Goal: Information Seeking & Learning: Check status

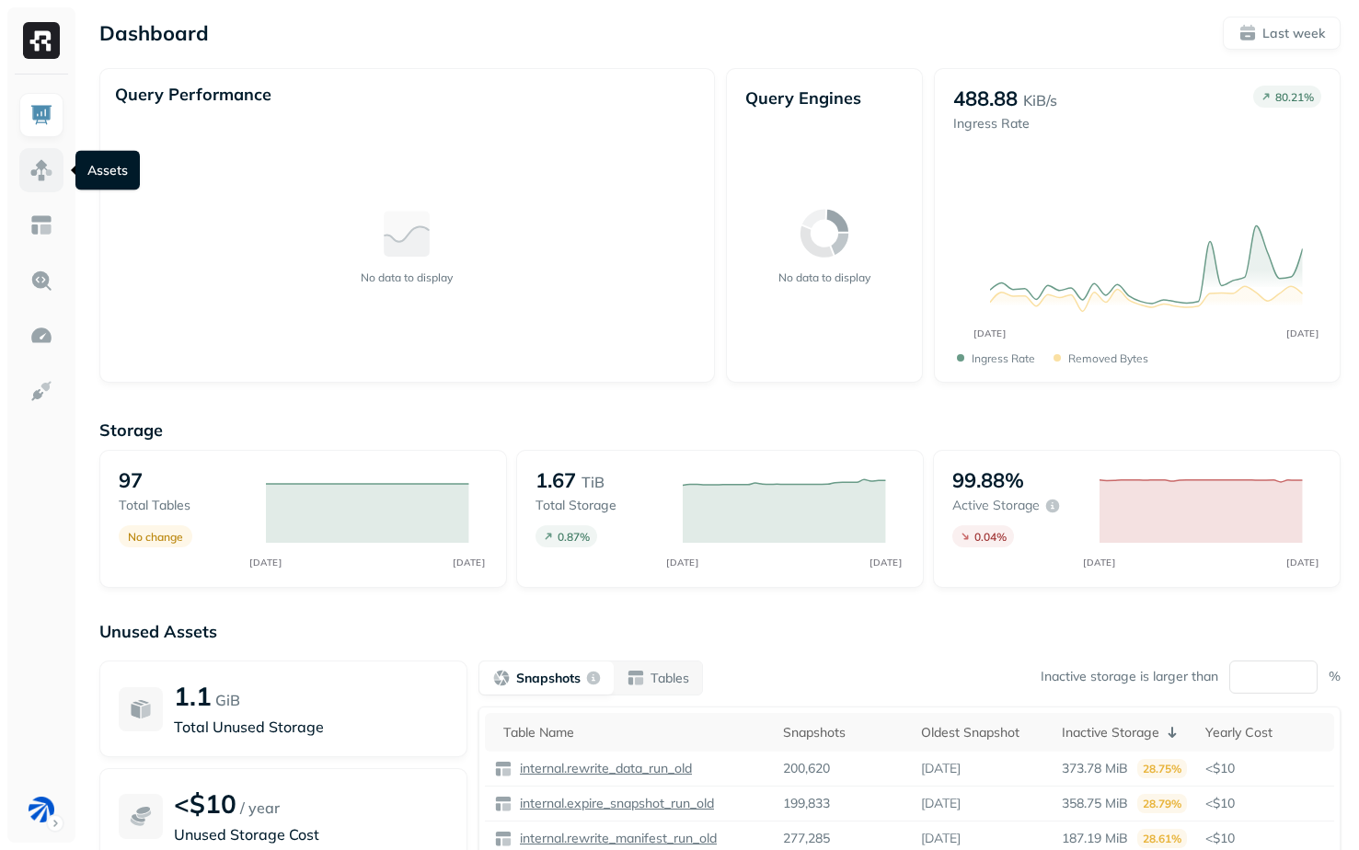
click at [27, 165] on link at bounding box center [41, 170] width 44 height 44
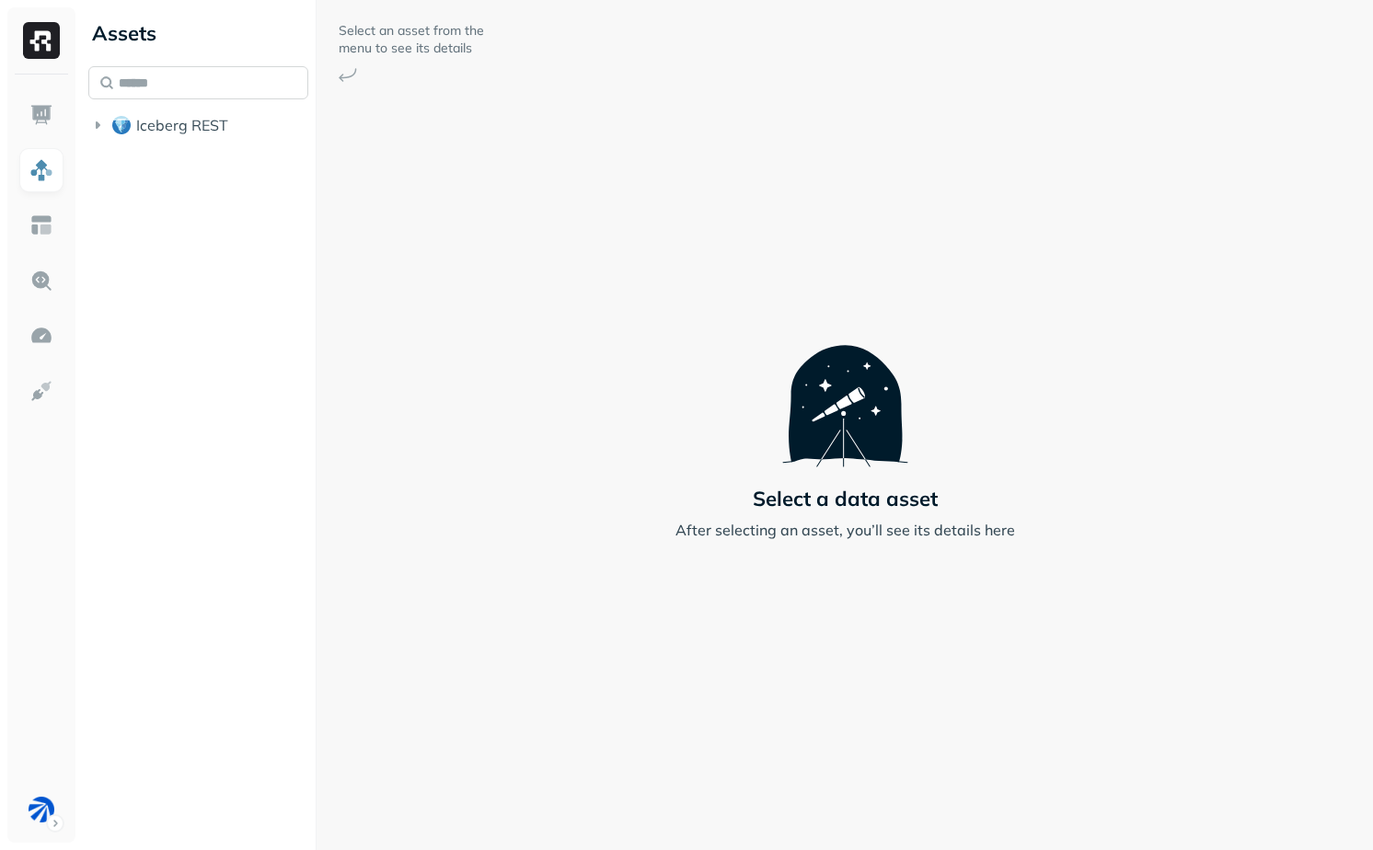
click at [161, 67] on input "text" at bounding box center [198, 82] width 220 height 33
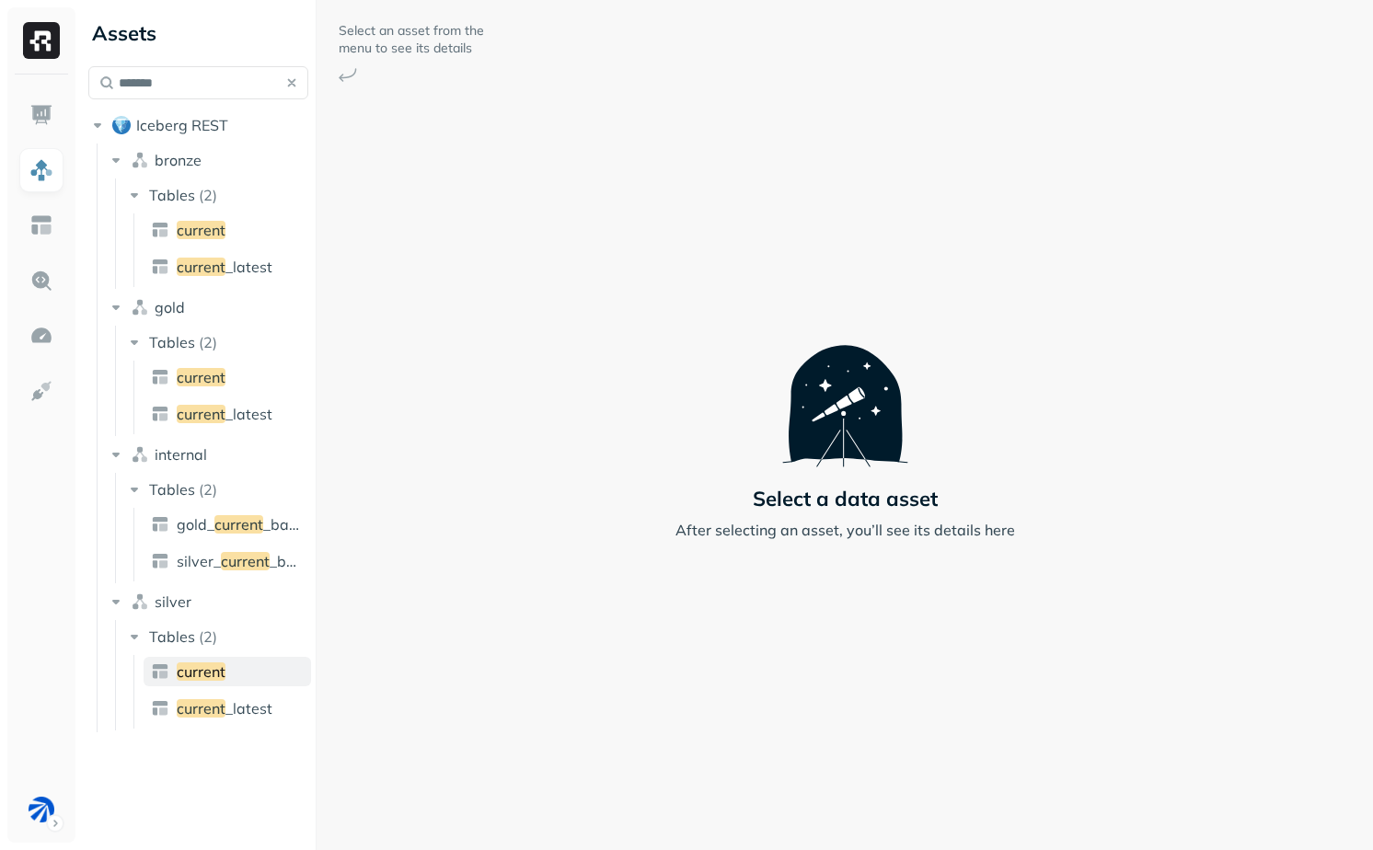
type input "*******"
click at [203, 661] on link "current" at bounding box center [227, 671] width 167 height 29
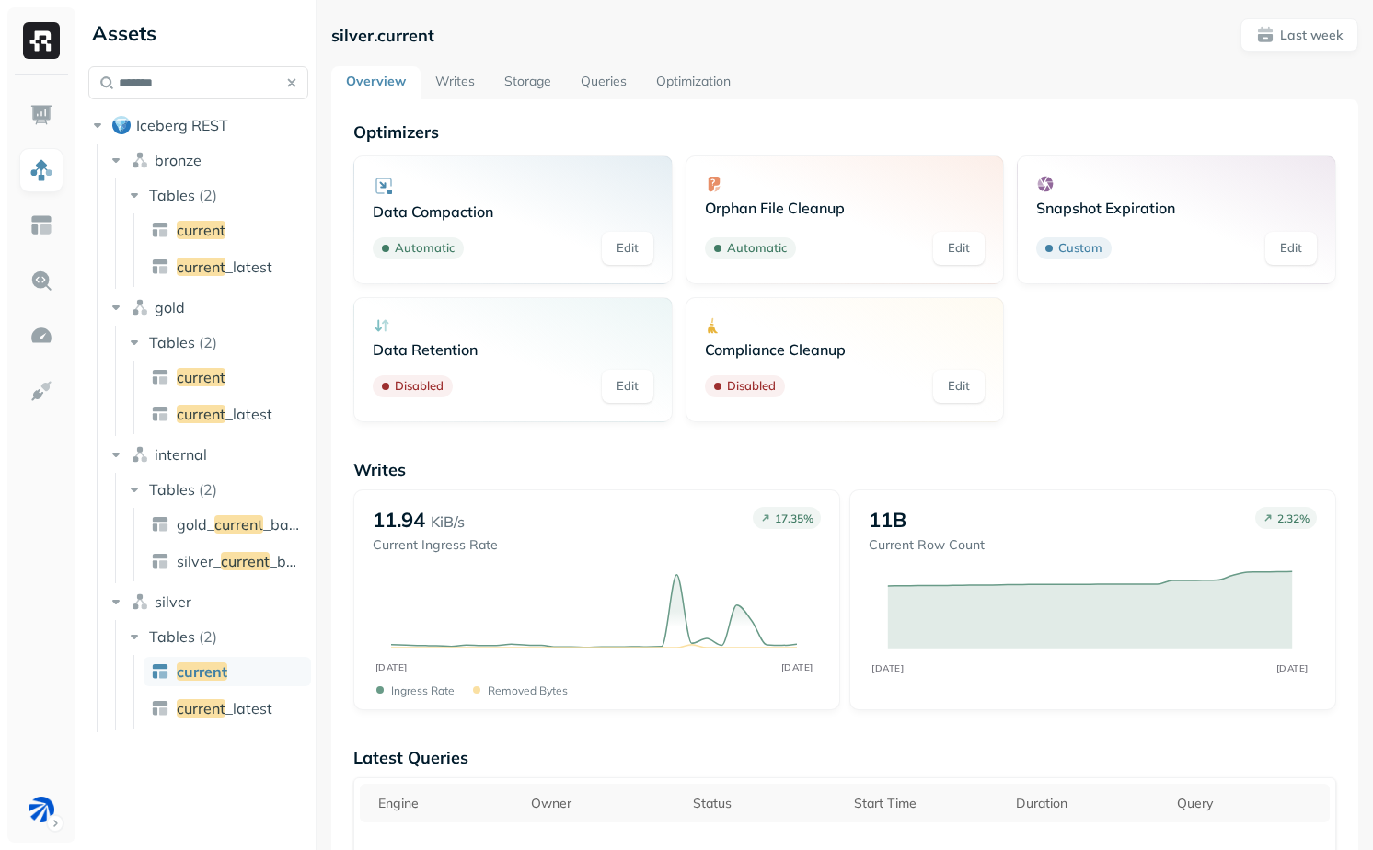
click at [530, 74] on link "Storage" at bounding box center [527, 82] width 76 height 33
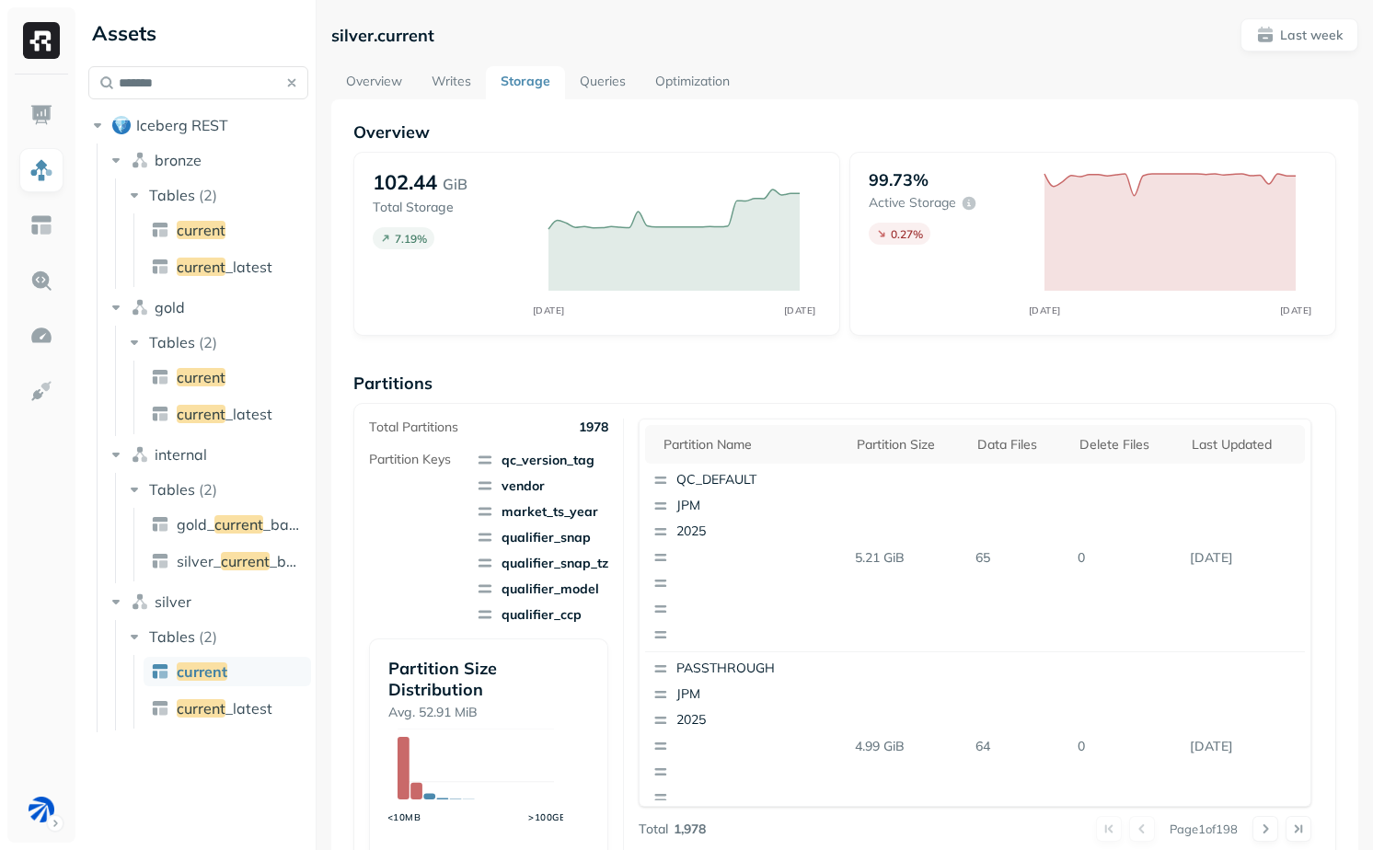
scroll to position [560, 0]
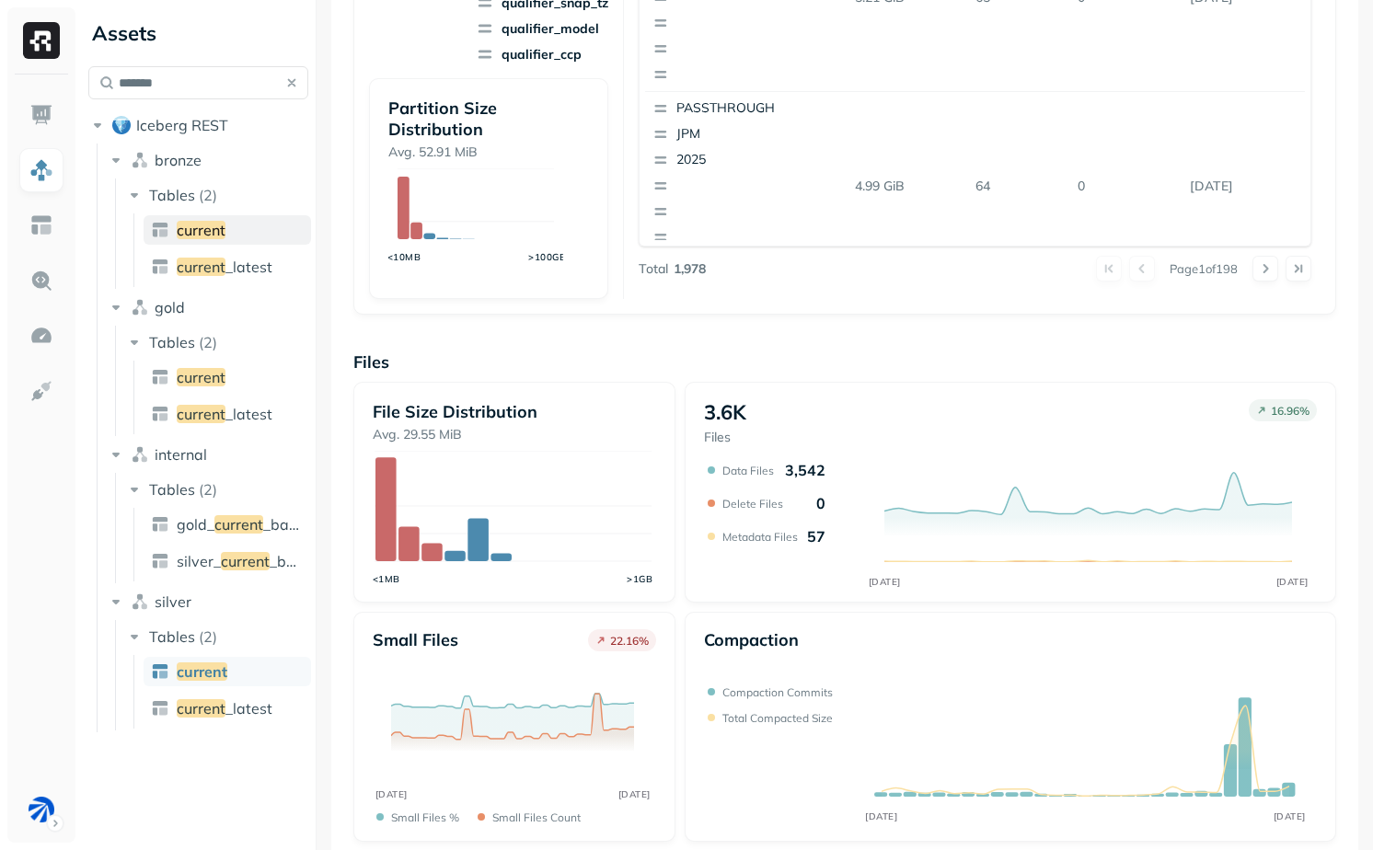
click at [210, 221] on span "current" at bounding box center [201, 230] width 49 height 18
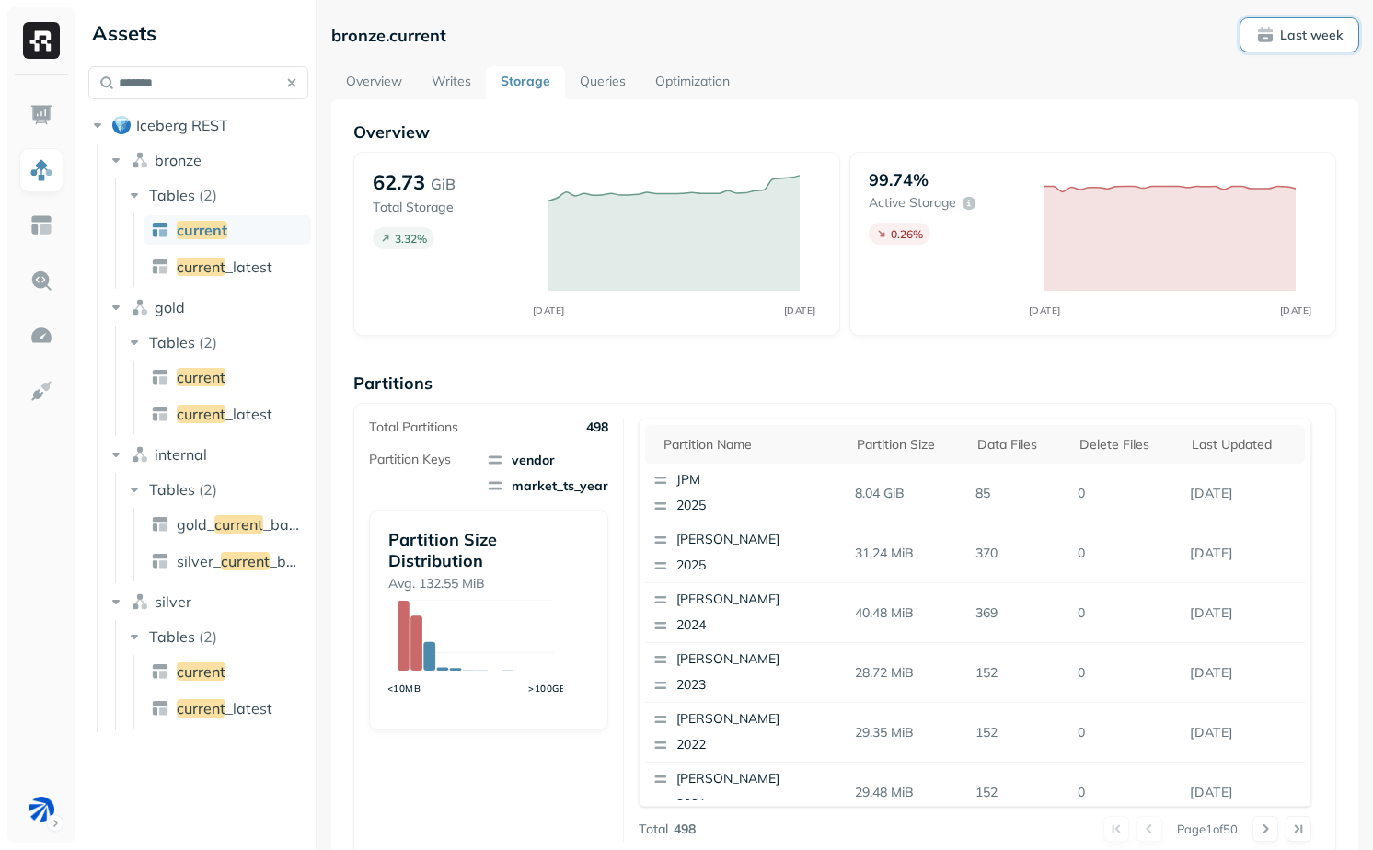
click at [1314, 40] on p "Last week" at bounding box center [1311, 35] width 63 height 17
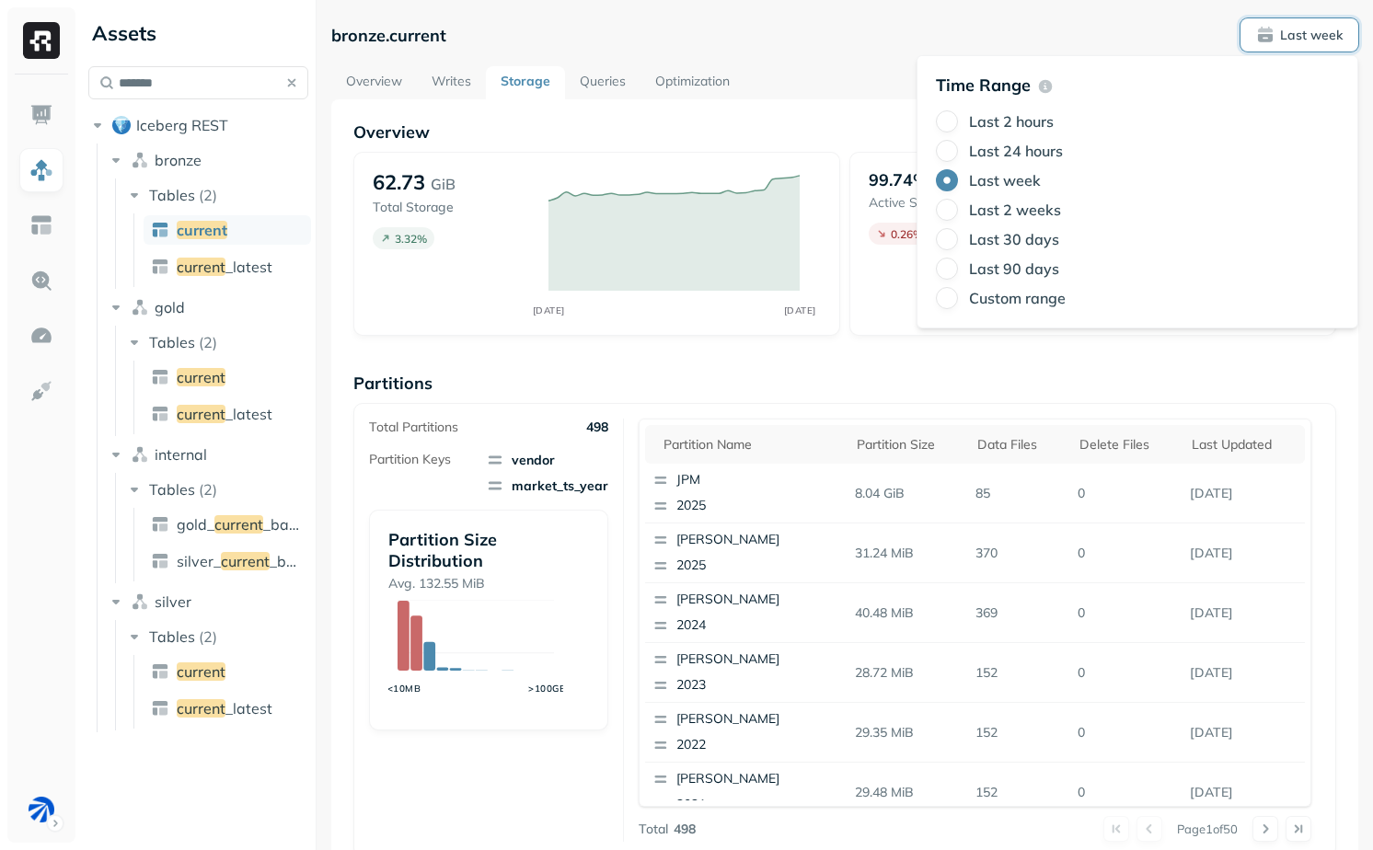
click at [1054, 159] on label "Last 24 hours" at bounding box center [1016, 151] width 94 height 18
click at [958, 159] on button "Last 24 hours" at bounding box center [947, 151] width 22 height 22
click at [1350, 583] on div "bronze.current Last 24 hours Overview Writes Storage Queries Optimization Overv…" at bounding box center [844, 425] width 1056 height 850
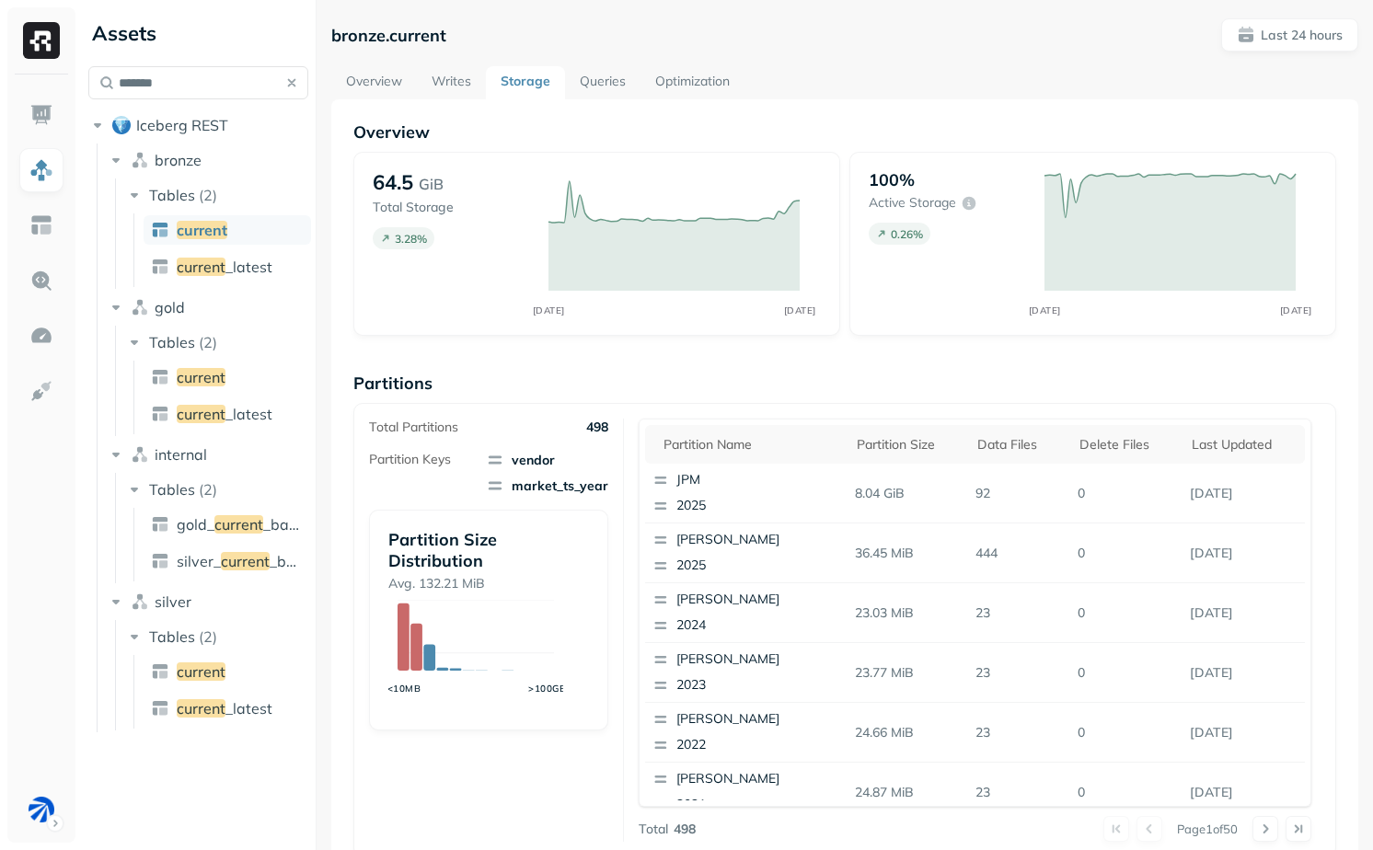
click at [457, 75] on link "Writes" at bounding box center [451, 82] width 69 height 33
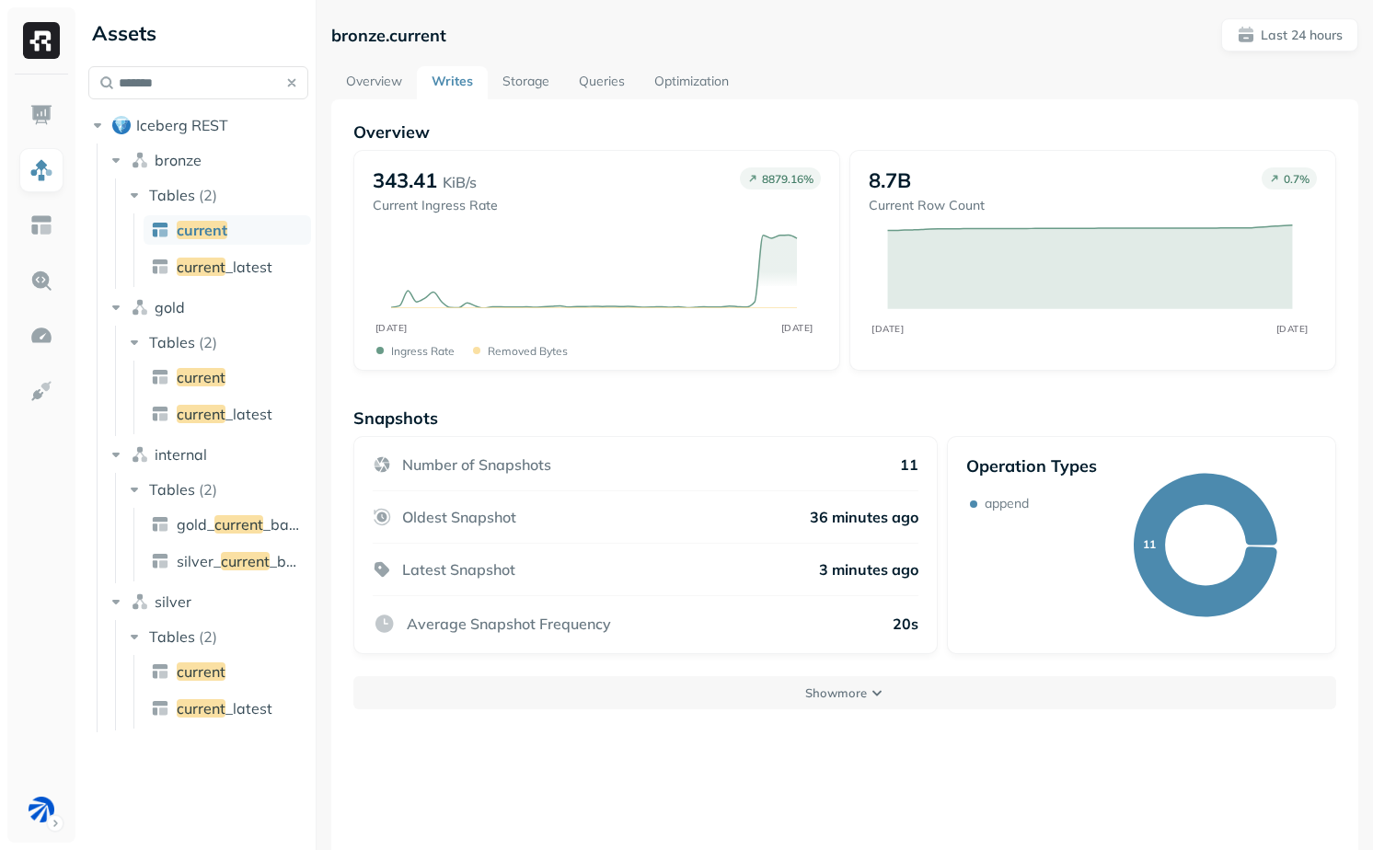
scroll to position [99, 0]
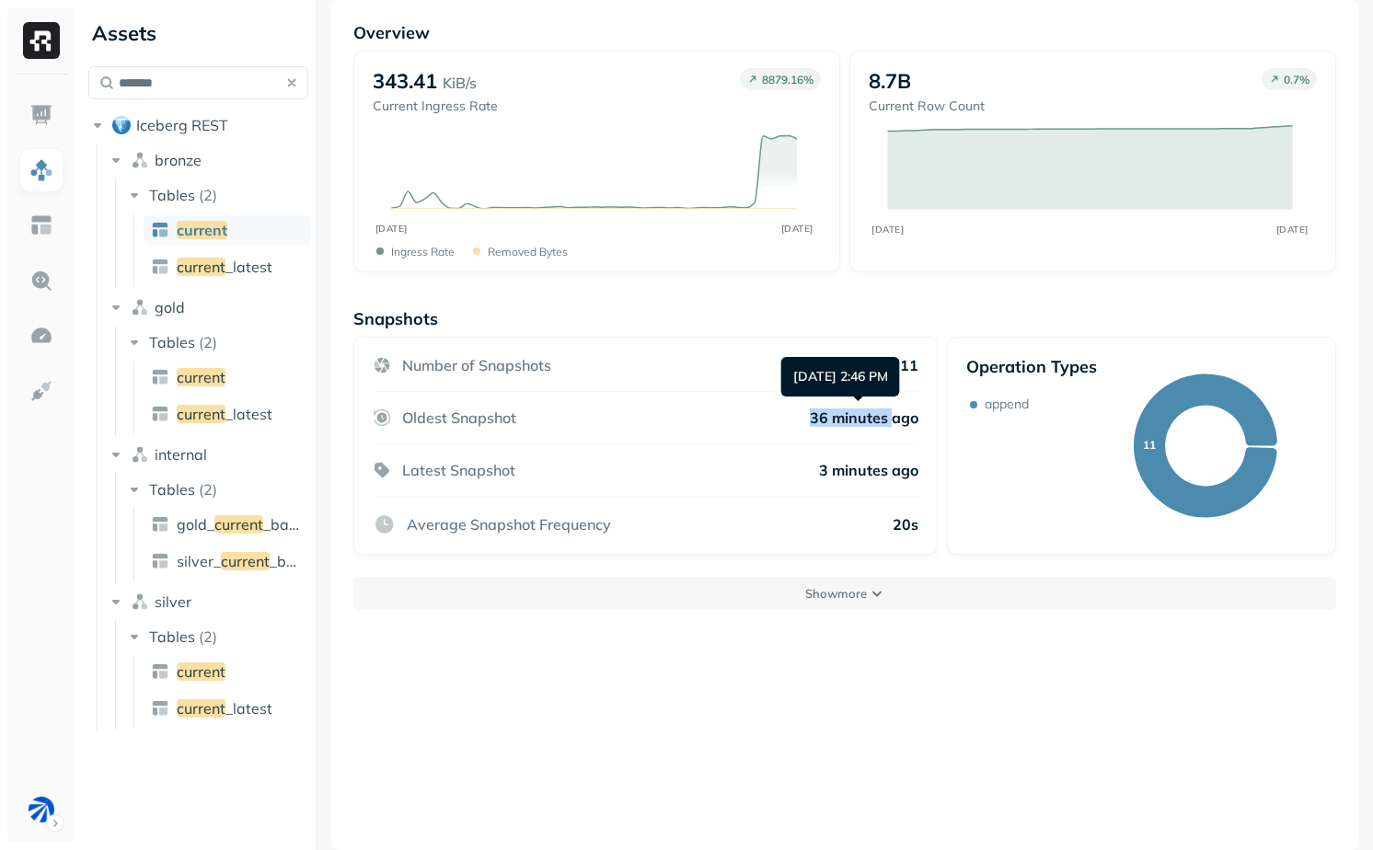
drag, startPoint x: 802, startPoint y: 416, endPoint x: 891, endPoint y: 416, distance: 89.2
click at [891, 416] on div "Oldest Snapshot 36 minutes ago" at bounding box center [646, 418] width 546 height 52
click at [850, 415] on p "36 minutes ago" at bounding box center [864, 417] width 109 height 18
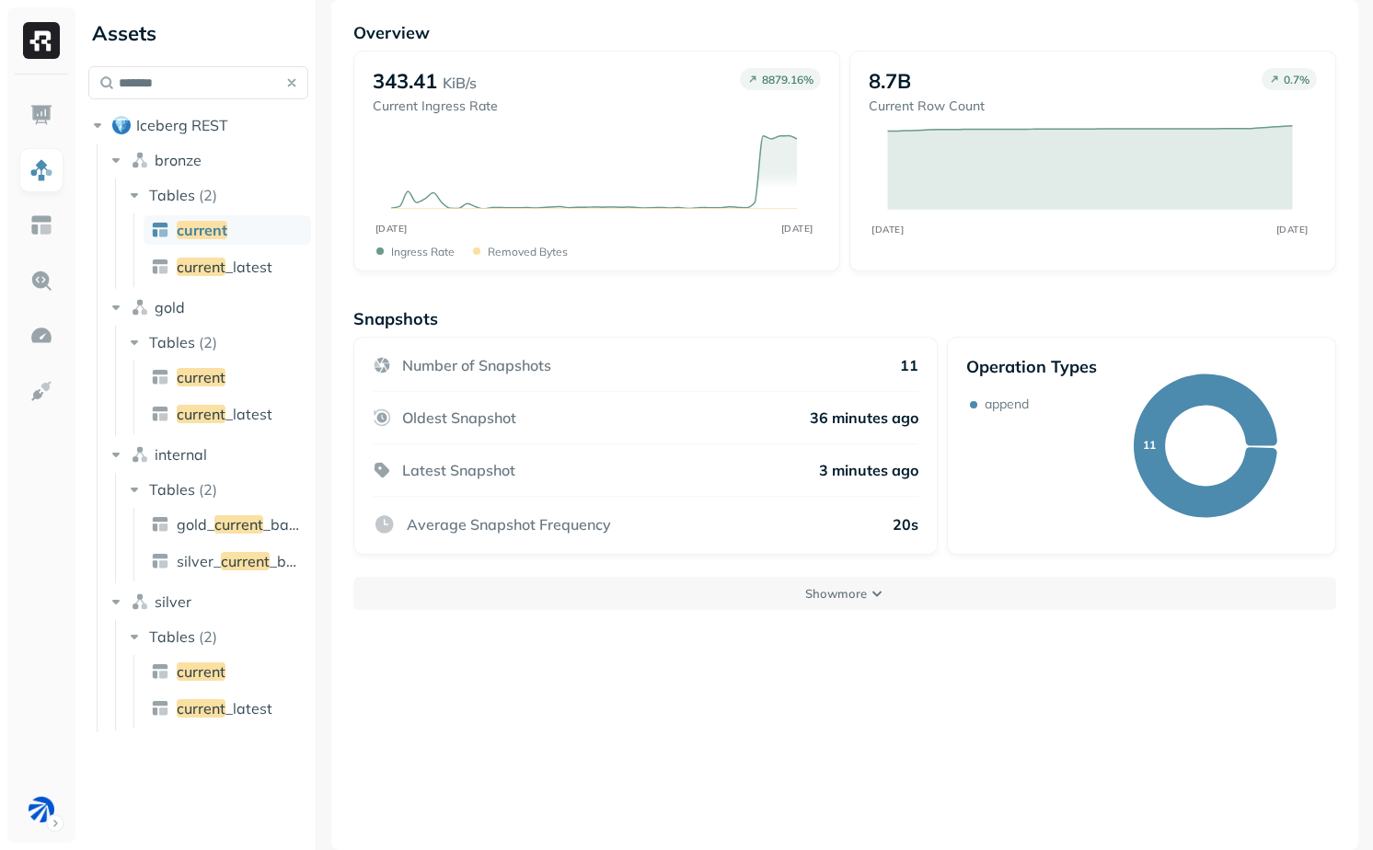
click at [787, 420] on div "Oldest Snapshot 36 minutes ago" at bounding box center [646, 418] width 546 height 52
drag, startPoint x: 787, startPoint y: 420, endPoint x: 924, endPoint y: 420, distance: 137.1
click at [927, 420] on div "Number of Snapshots 11 Oldest Snapshot 36 minutes ago Latest Snapshot 3 minutes…" at bounding box center [645, 446] width 584 height 218
click at [884, 419] on p "36 minutes ago" at bounding box center [864, 417] width 109 height 18
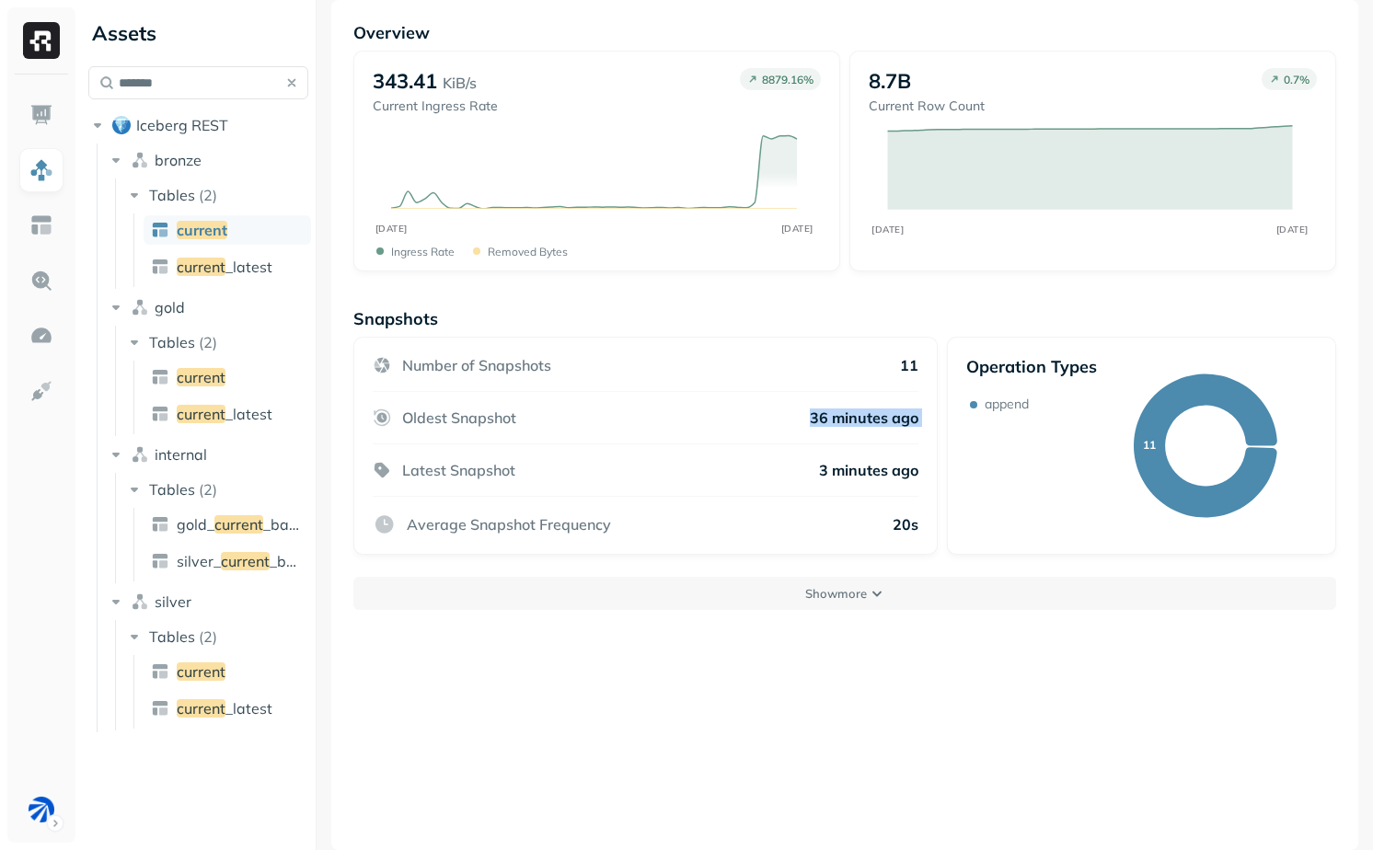
click at [884, 419] on p "36 minutes ago" at bounding box center [864, 417] width 109 height 18
click at [878, 420] on p "36 minutes ago" at bounding box center [864, 417] width 109 height 18
click at [666, 592] on button "Show more" at bounding box center [844, 593] width 982 height 33
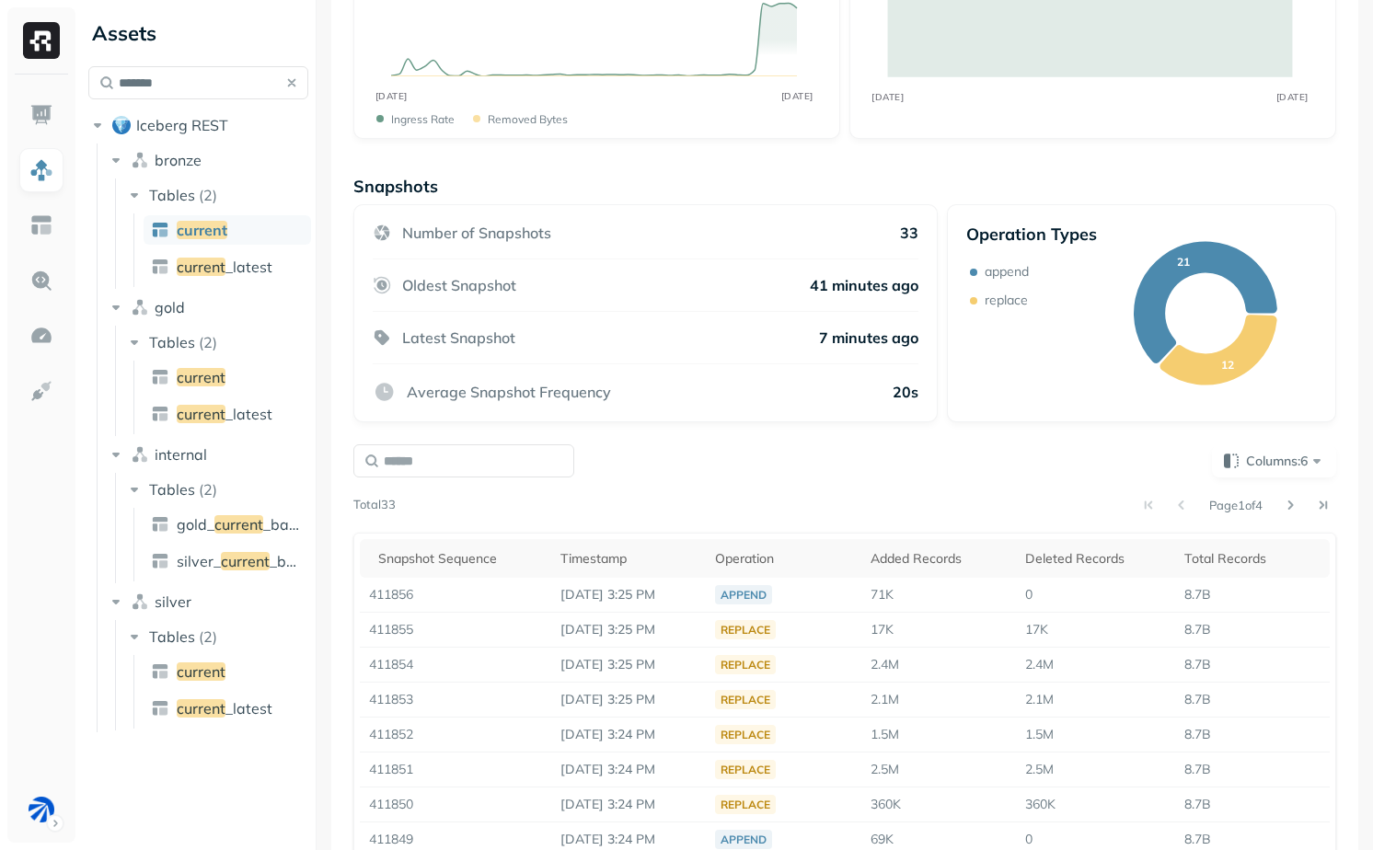
scroll to position [324, 0]
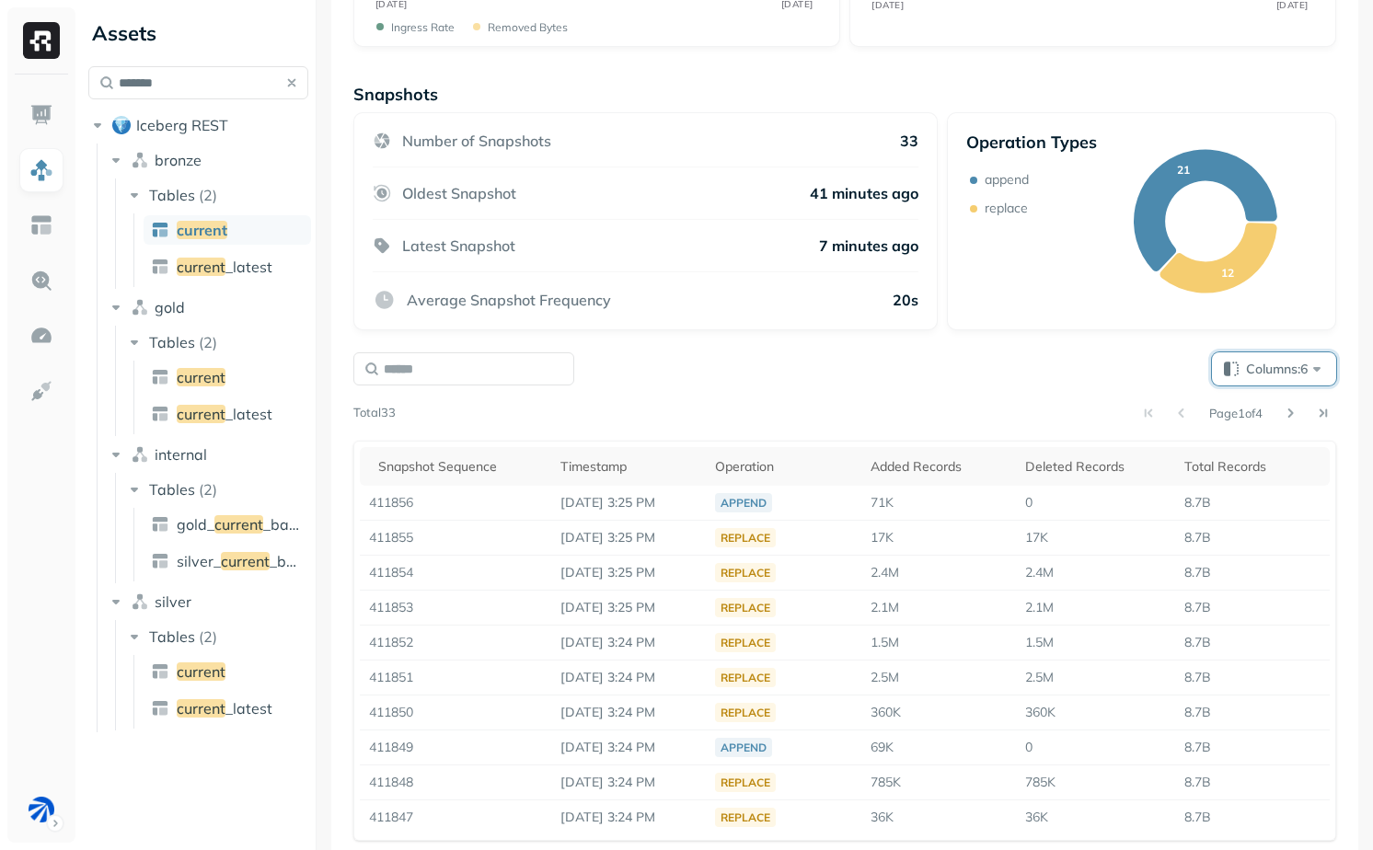
click at [1258, 360] on span "Columns: 6" at bounding box center [1286, 369] width 80 height 18
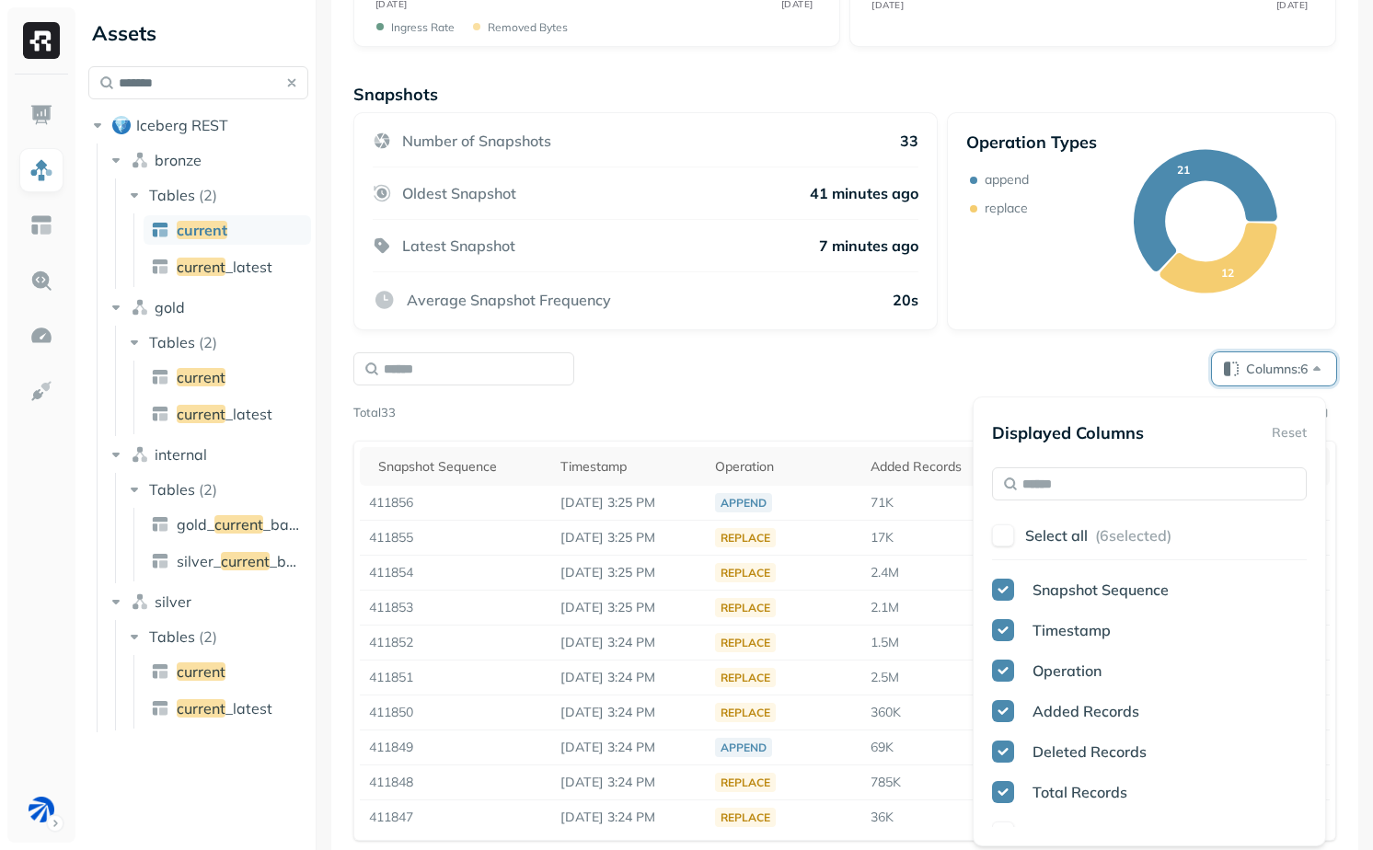
type input "*"
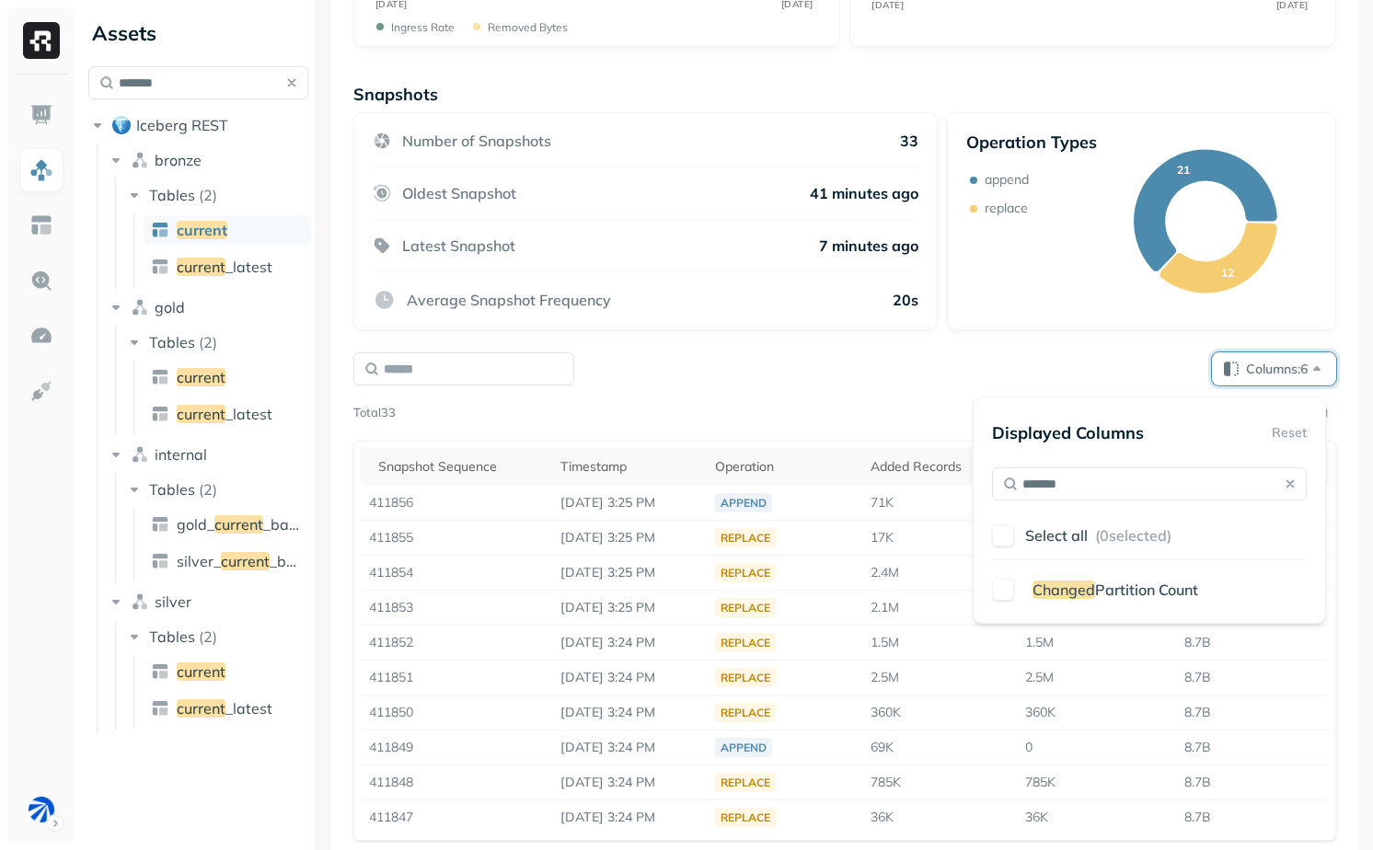
type input "*******"
click at [1155, 588] on span "Partition Count" at bounding box center [1146, 589] width 103 height 18
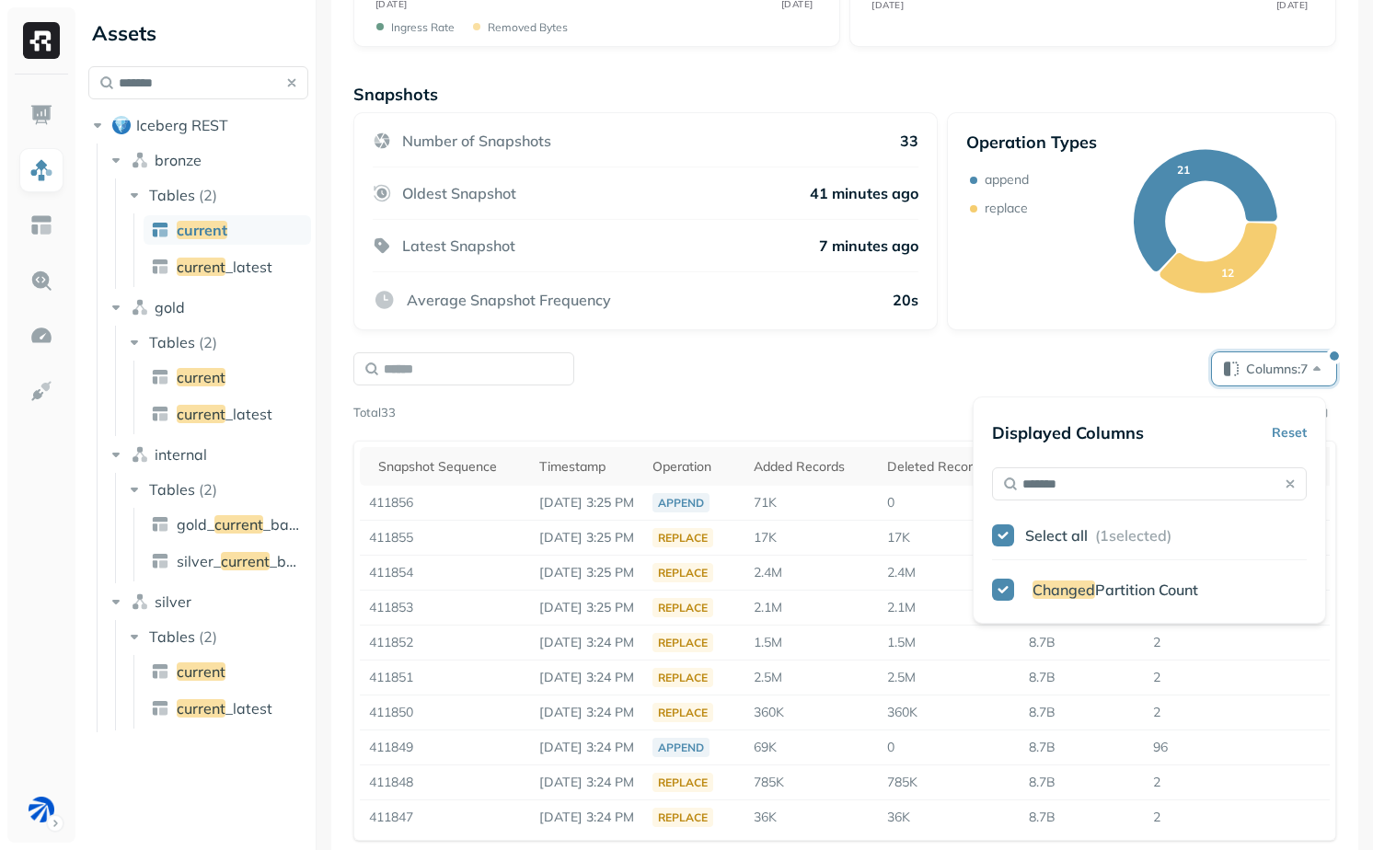
click at [870, 388] on div "Columns: 7 Page 1 of 4 Total 33 Snapshot Sequence Timestamp Operation Added Rec…" at bounding box center [844, 596] width 982 height 488
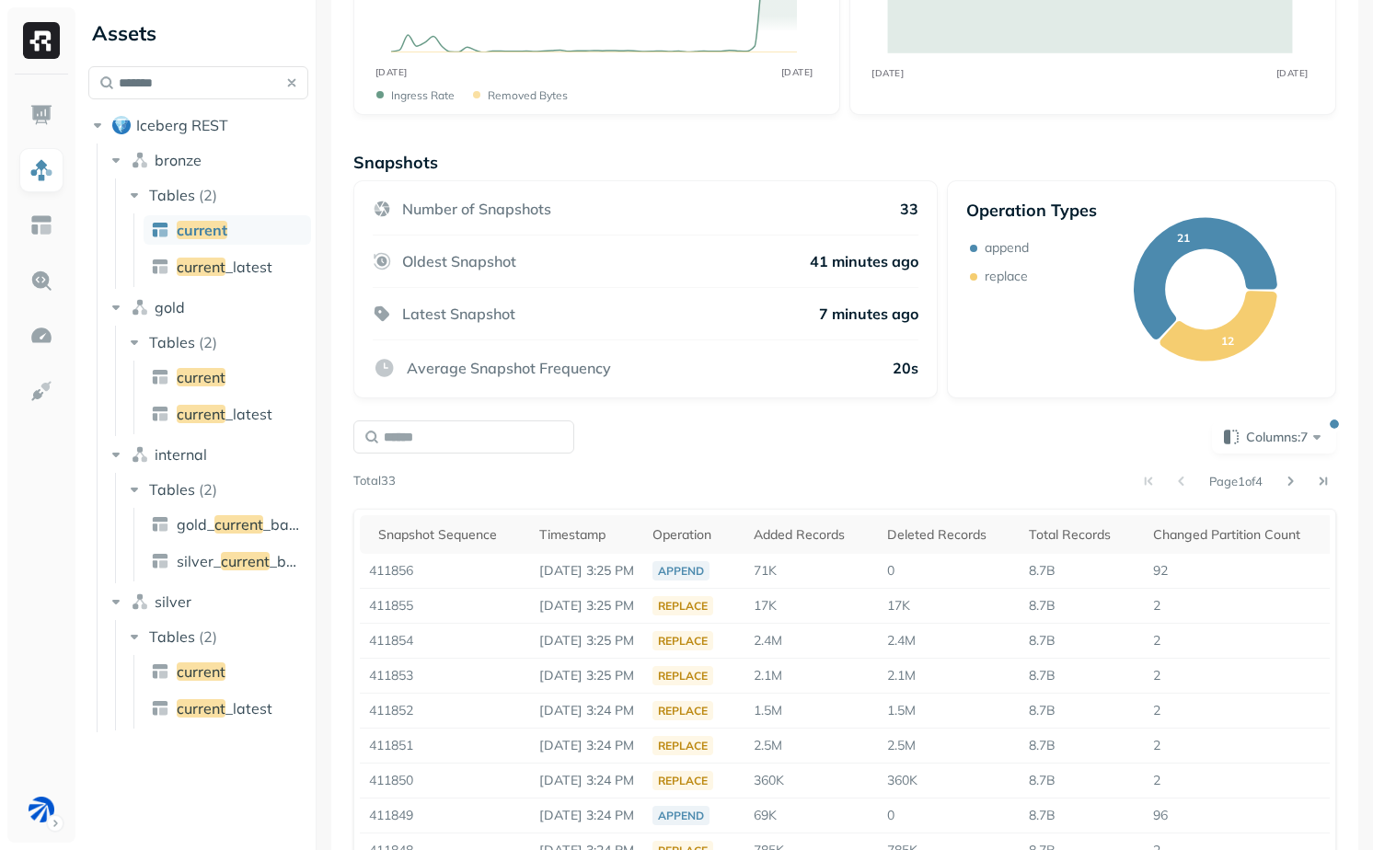
scroll to position [0, 0]
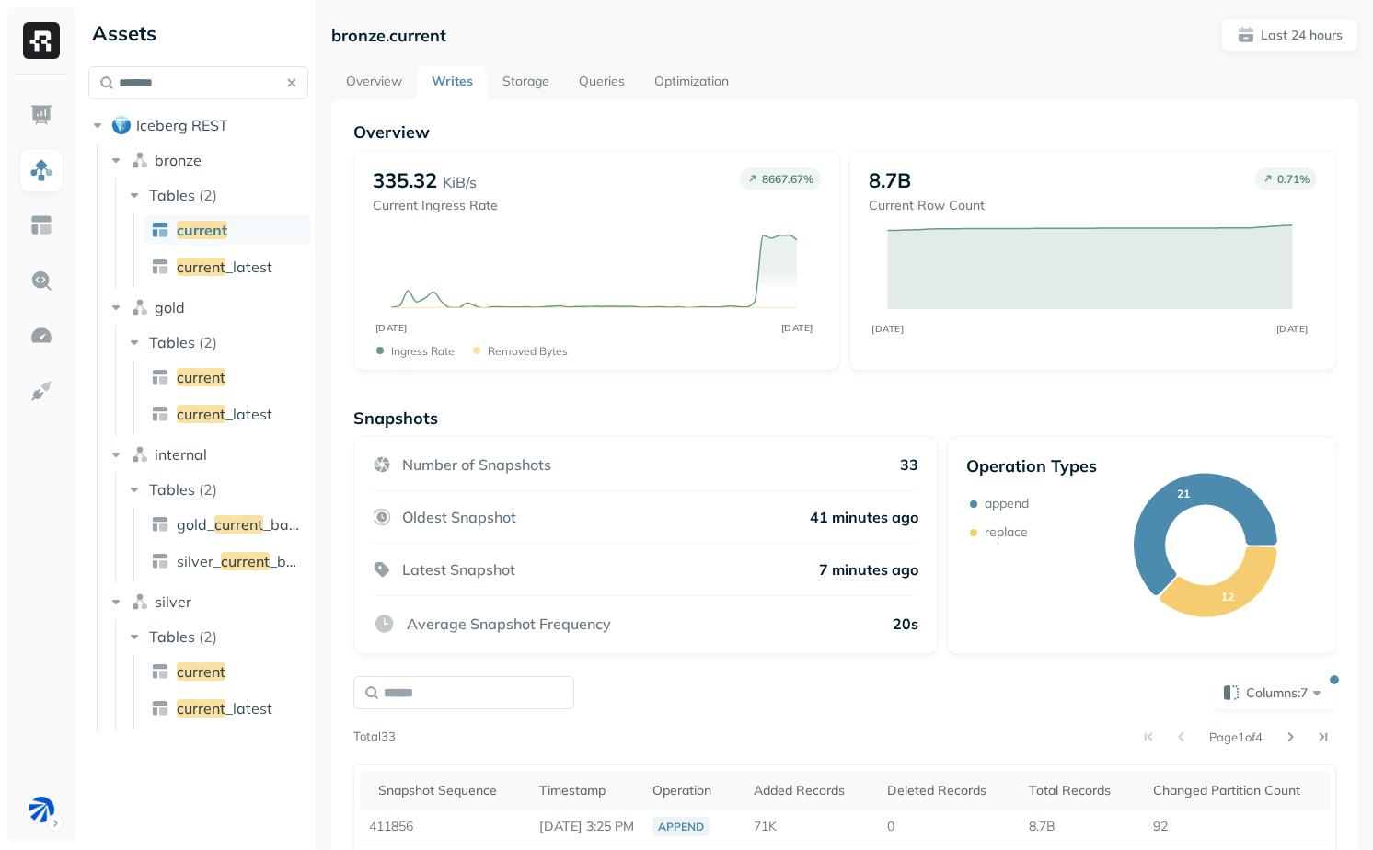
click at [529, 76] on link "Storage" at bounding box center [526, 82] width 76 height 33
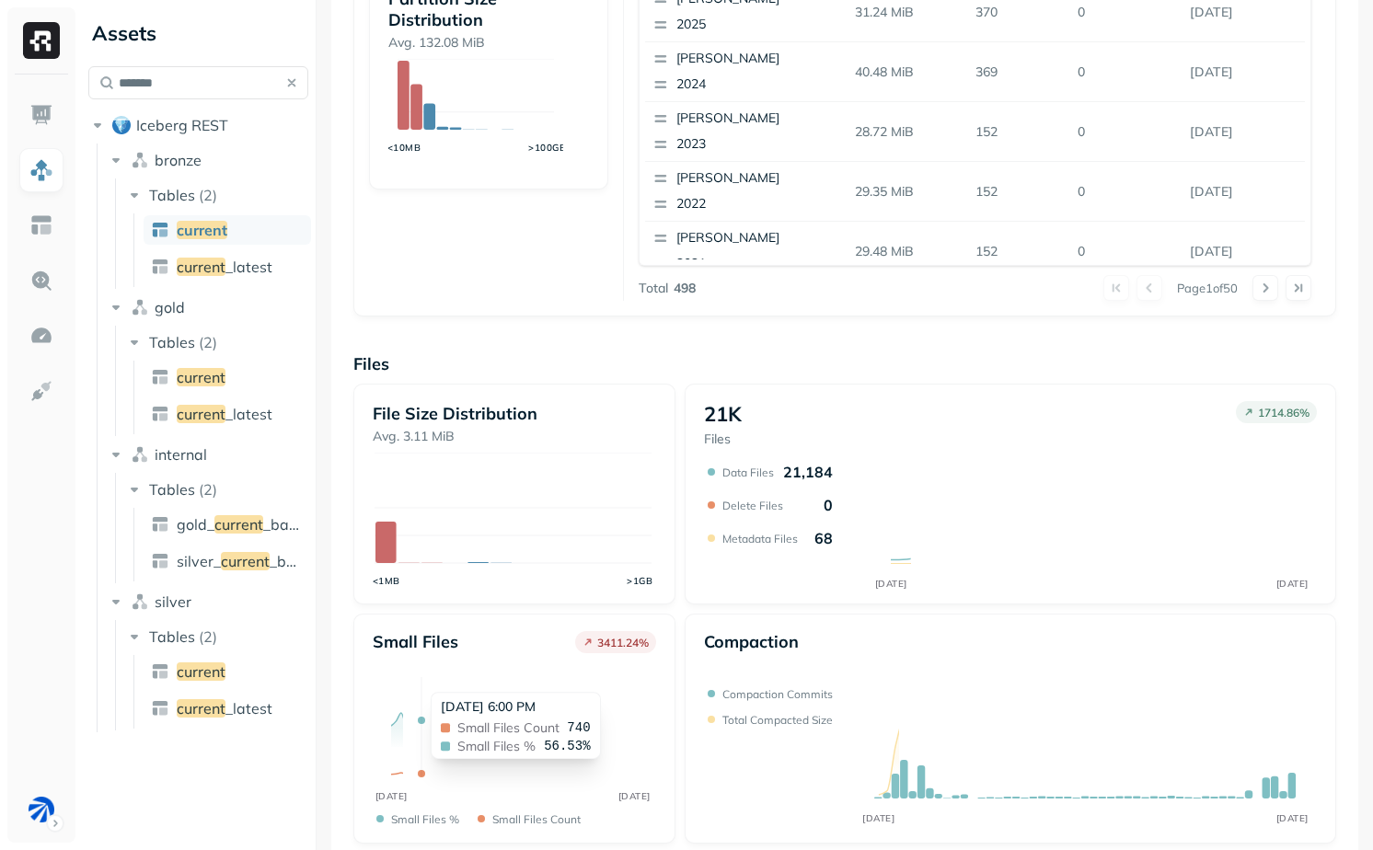
scroll to position [557, 0]
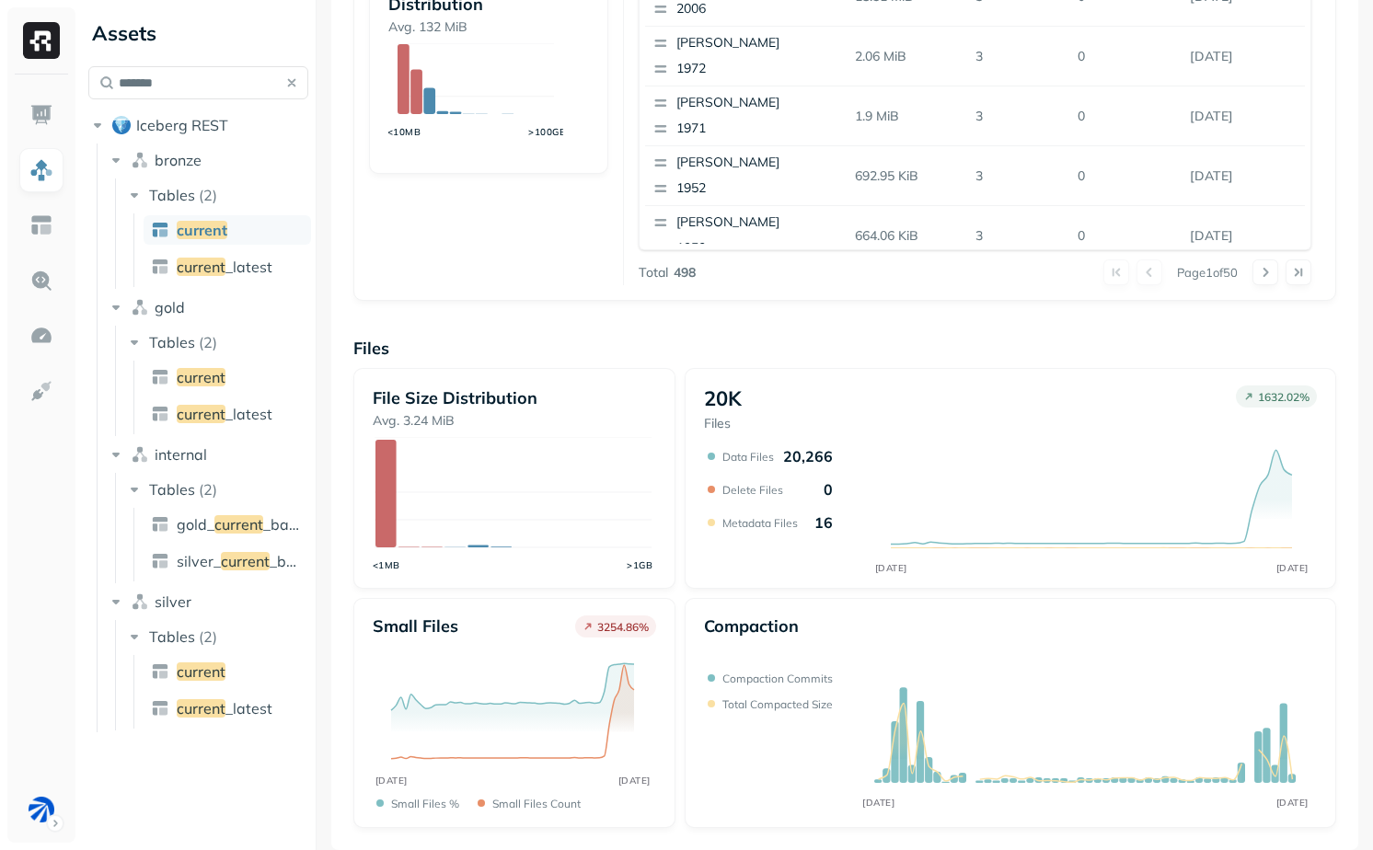
click at [1328, 537] on div "Overview 65.07 GiB Total Storage 4.2 % OCT 14 OCT 15 98.79% Active storage 0.95…" at bounding box center [844, 196] width 1027 height 1307
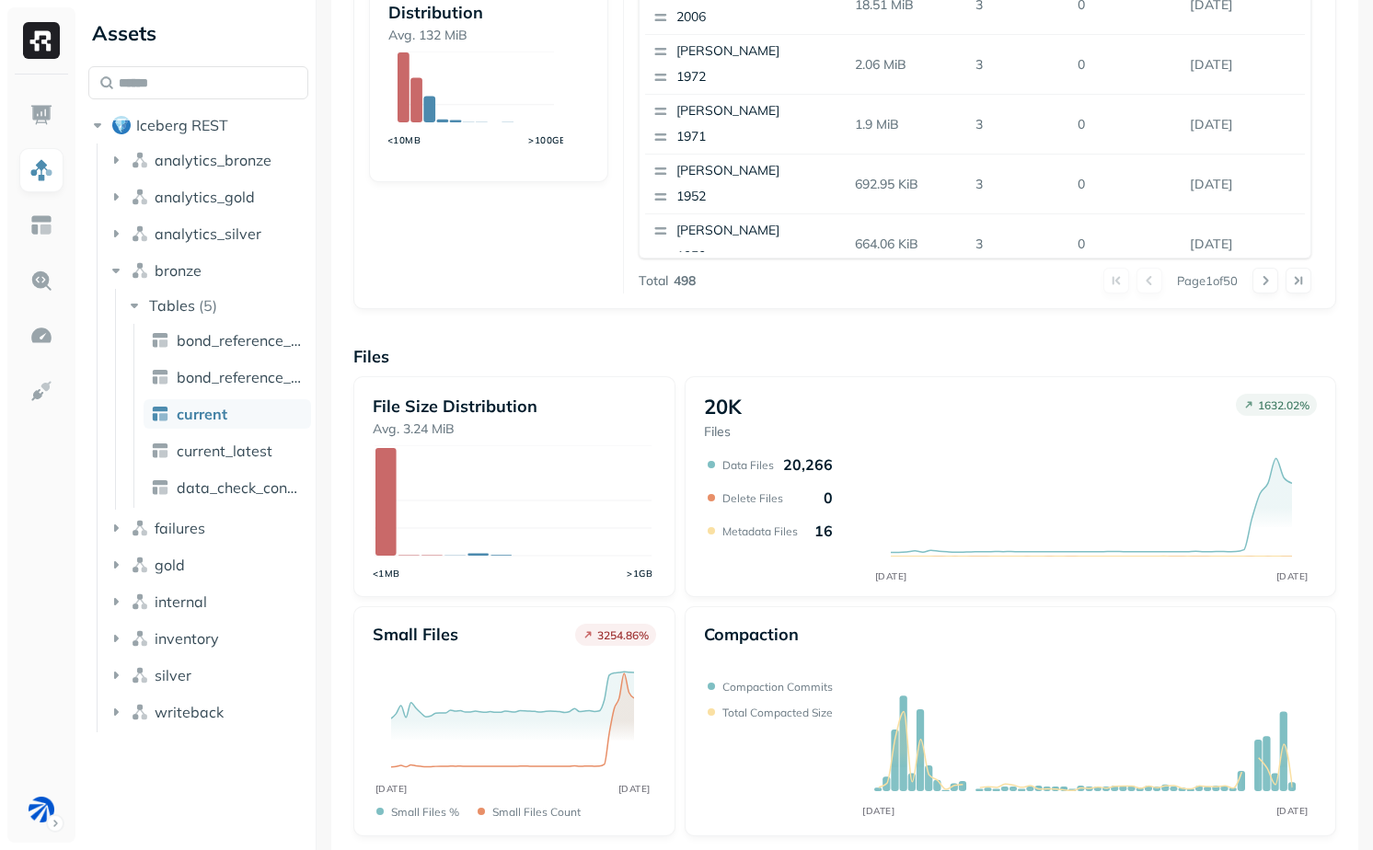
scroll to position [557, 0]
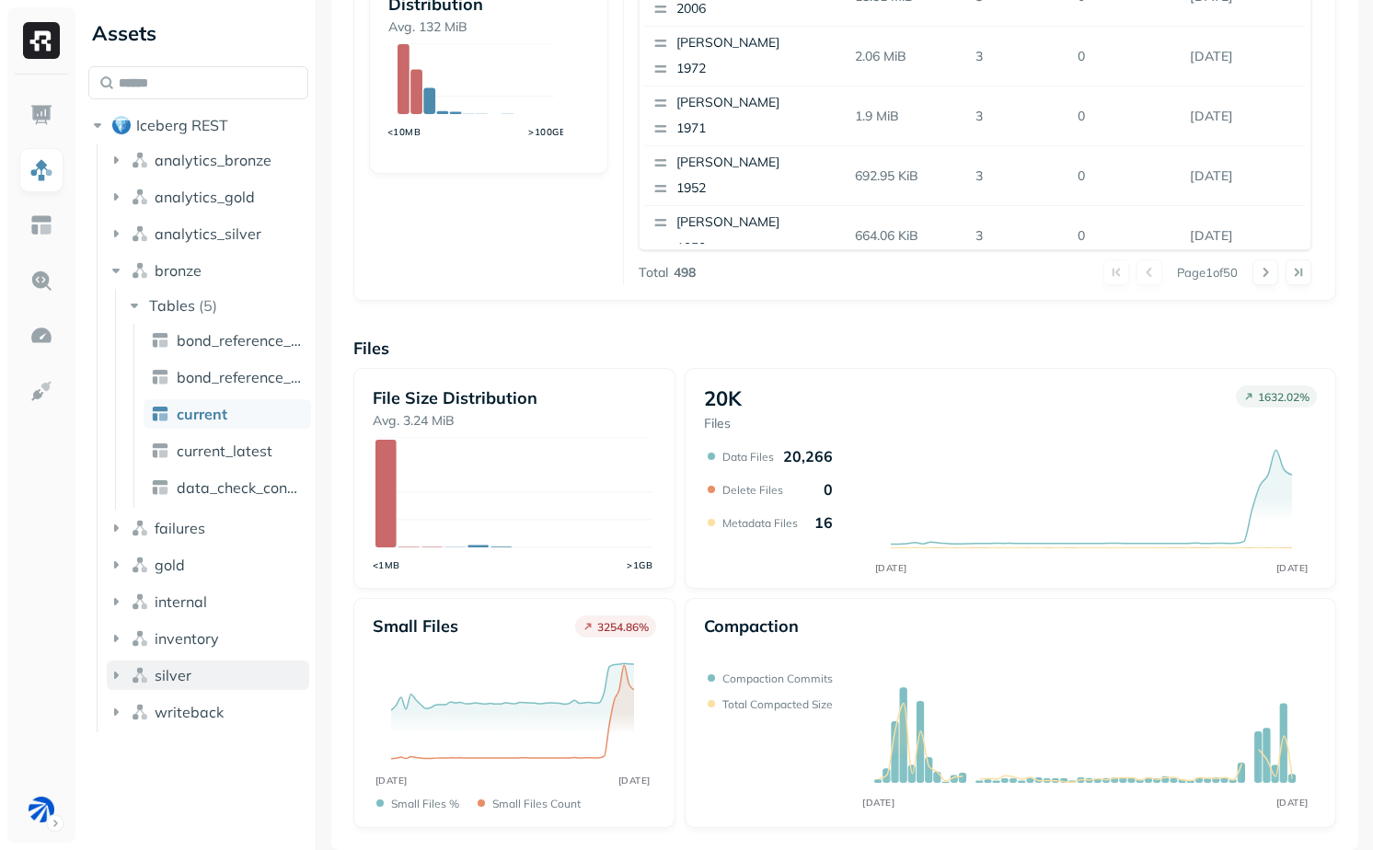
click at [180, 666] on span "silver" at bounding box center [173, 675] width 37 height 18
click at [196, 697] on button "Tables ( 4 )" at bounding box center [217, 709] width 185 height 29
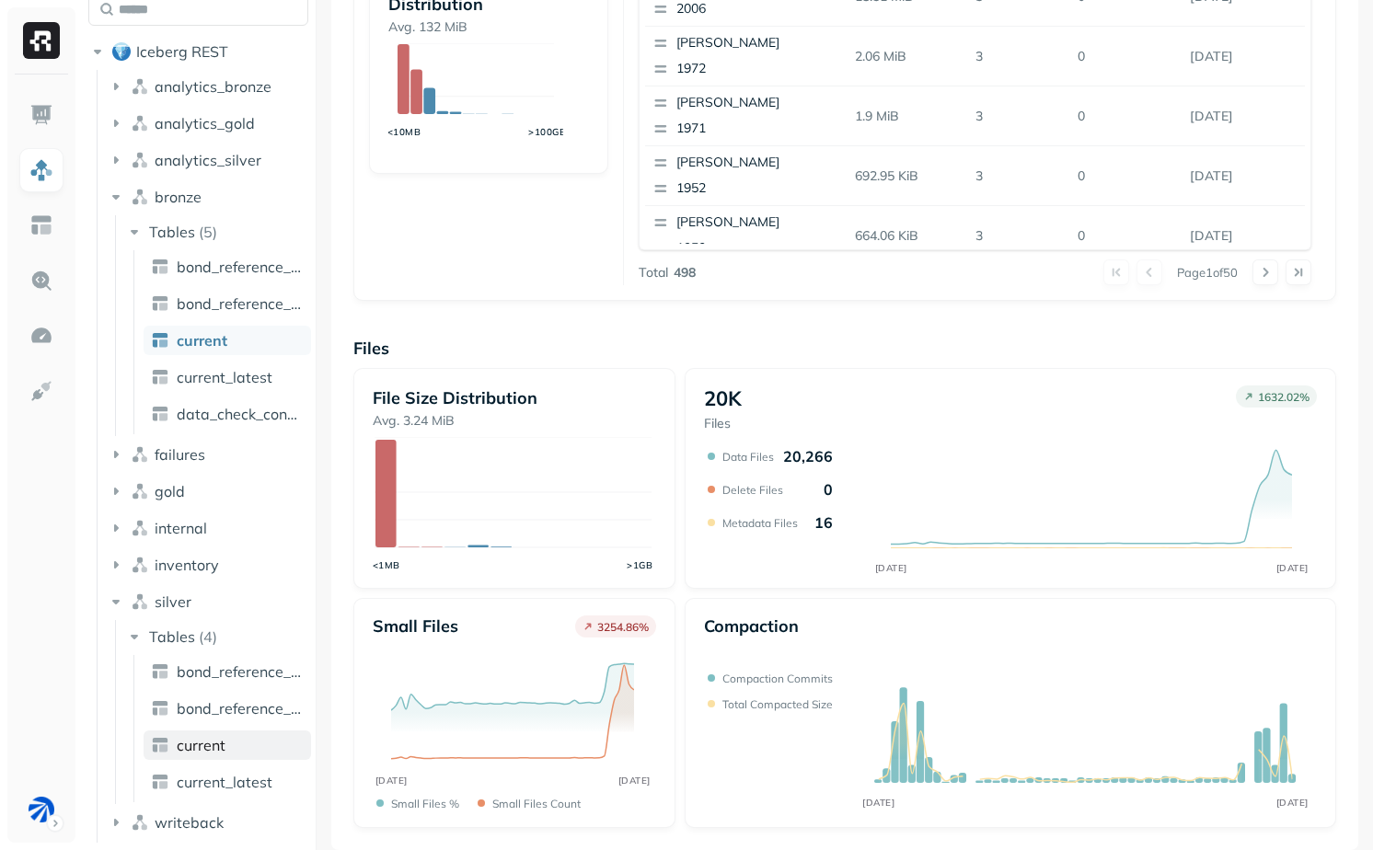
click at [220, 757] on link "current" at bounding box center [227, 744] width 167 height 29
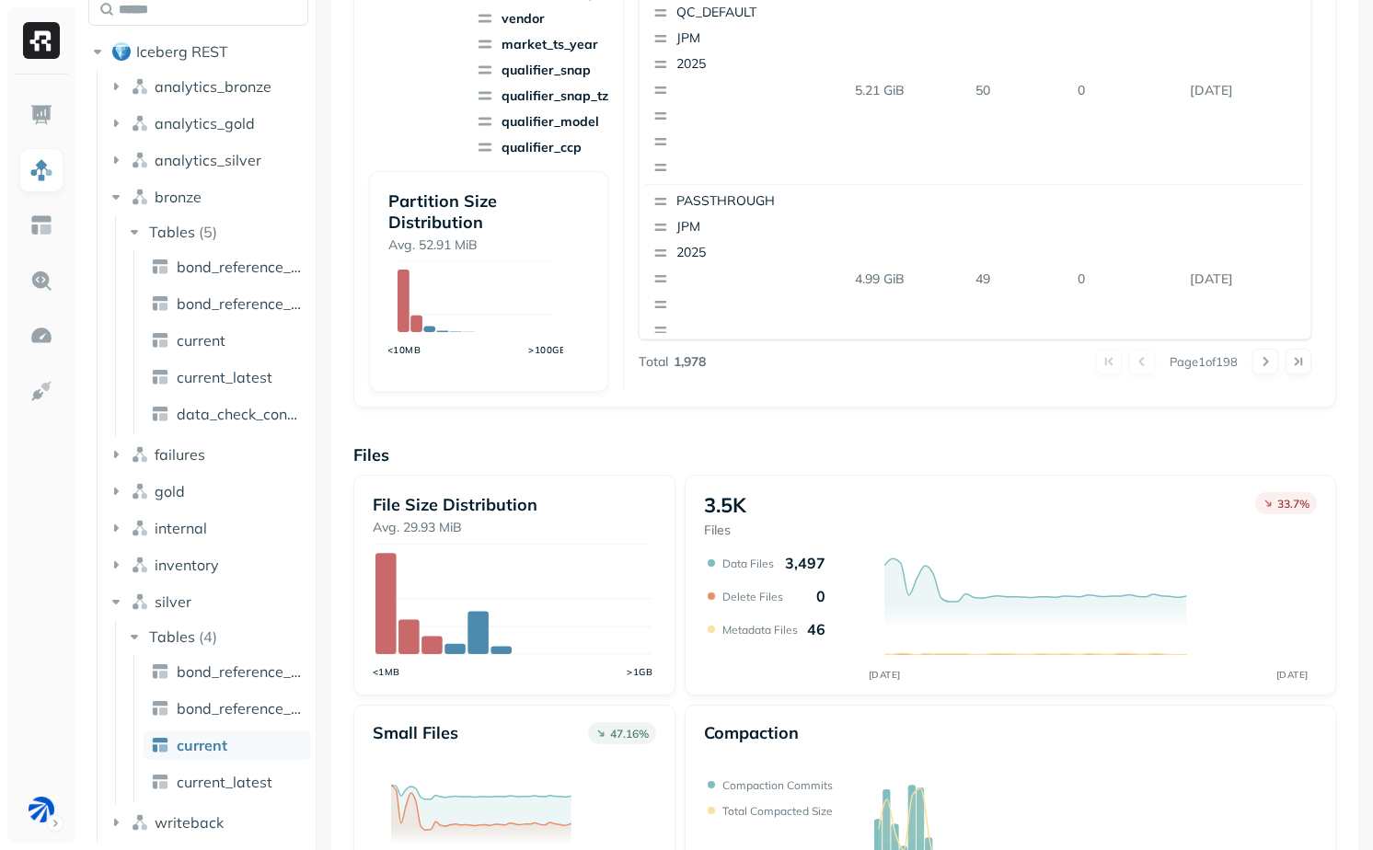
scroll to position [560, 0]
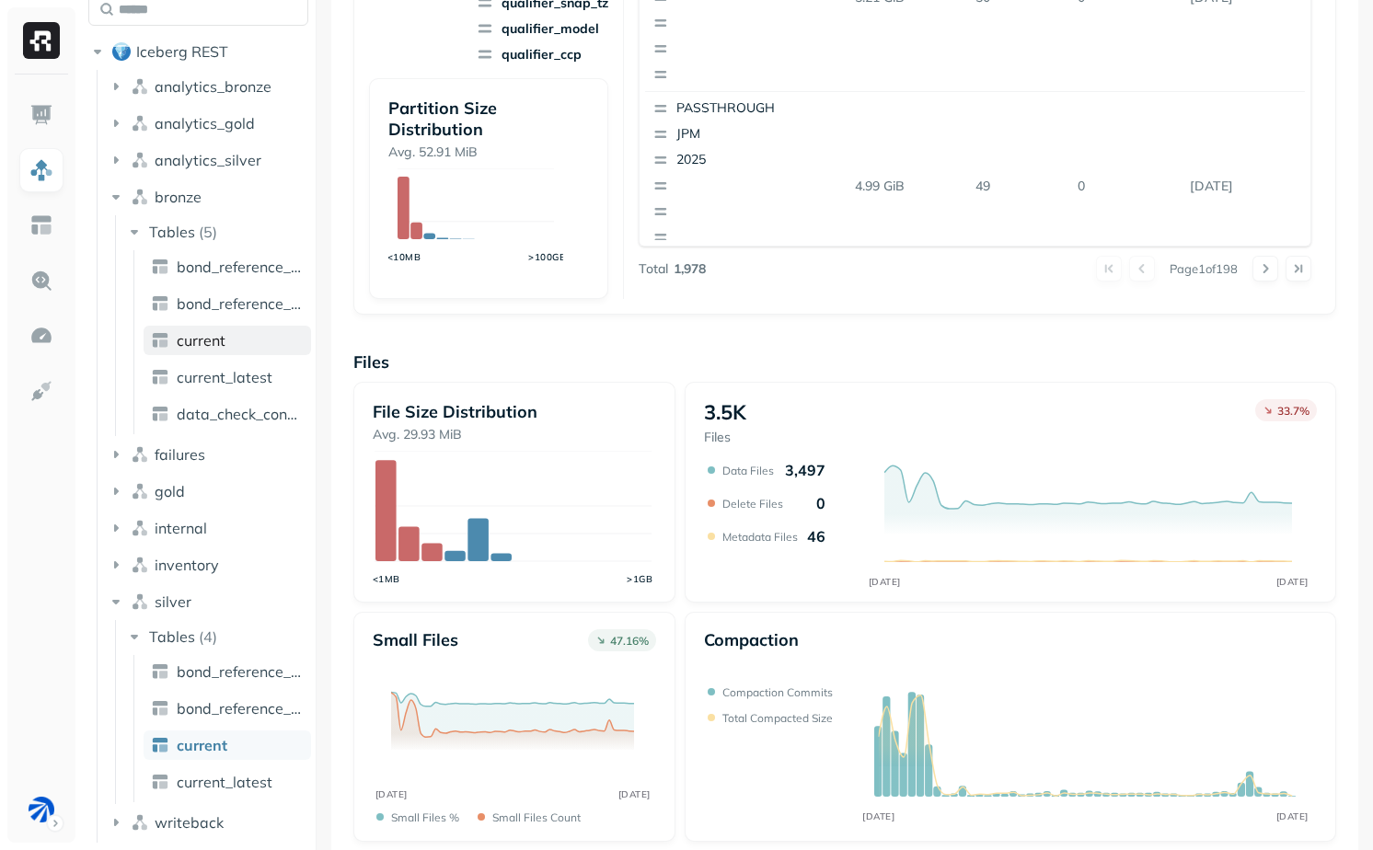
click at [198, 339] on span "current" at bounding box center [201, 340] width 49 height 18
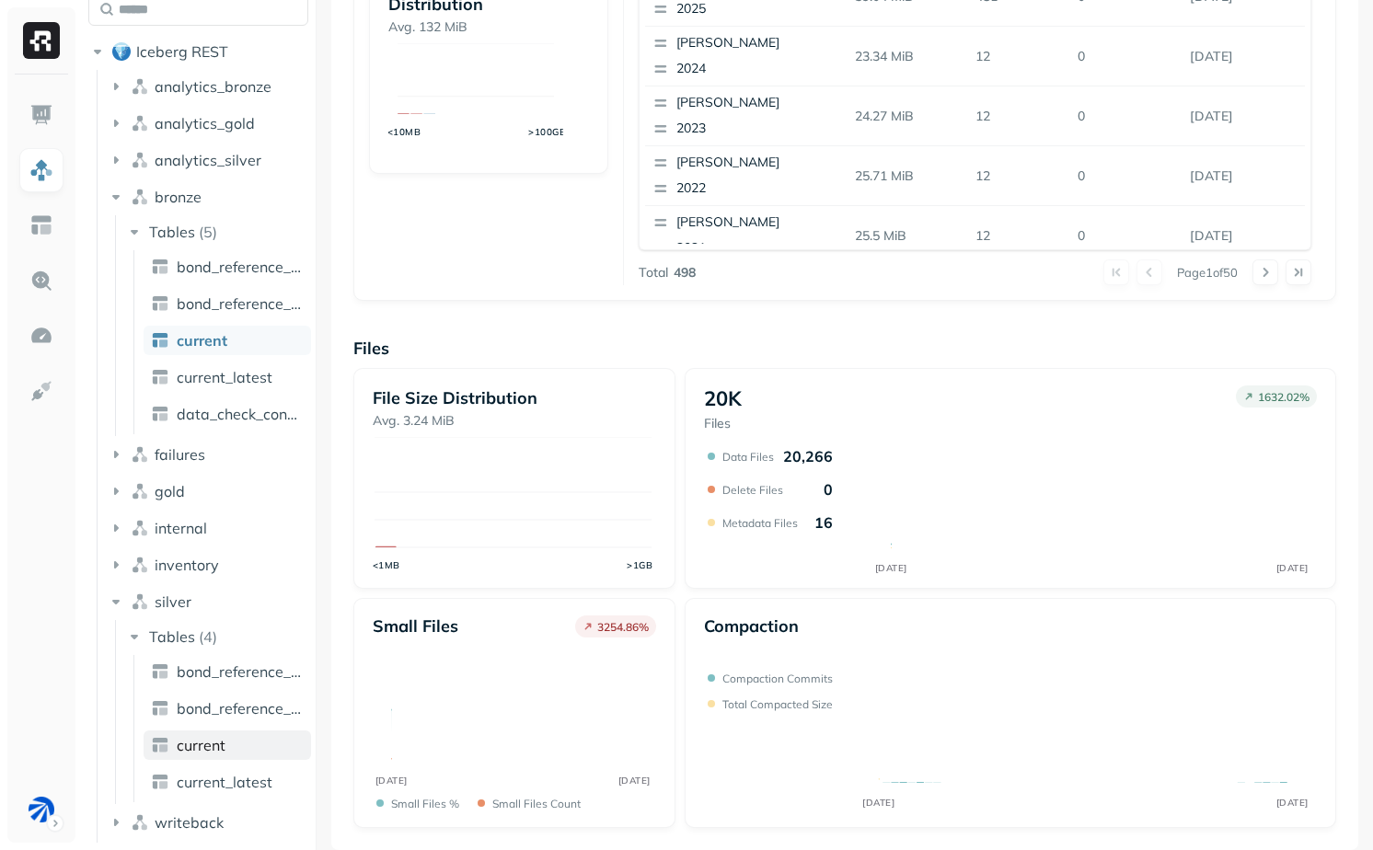
scroll to position [121, 0]
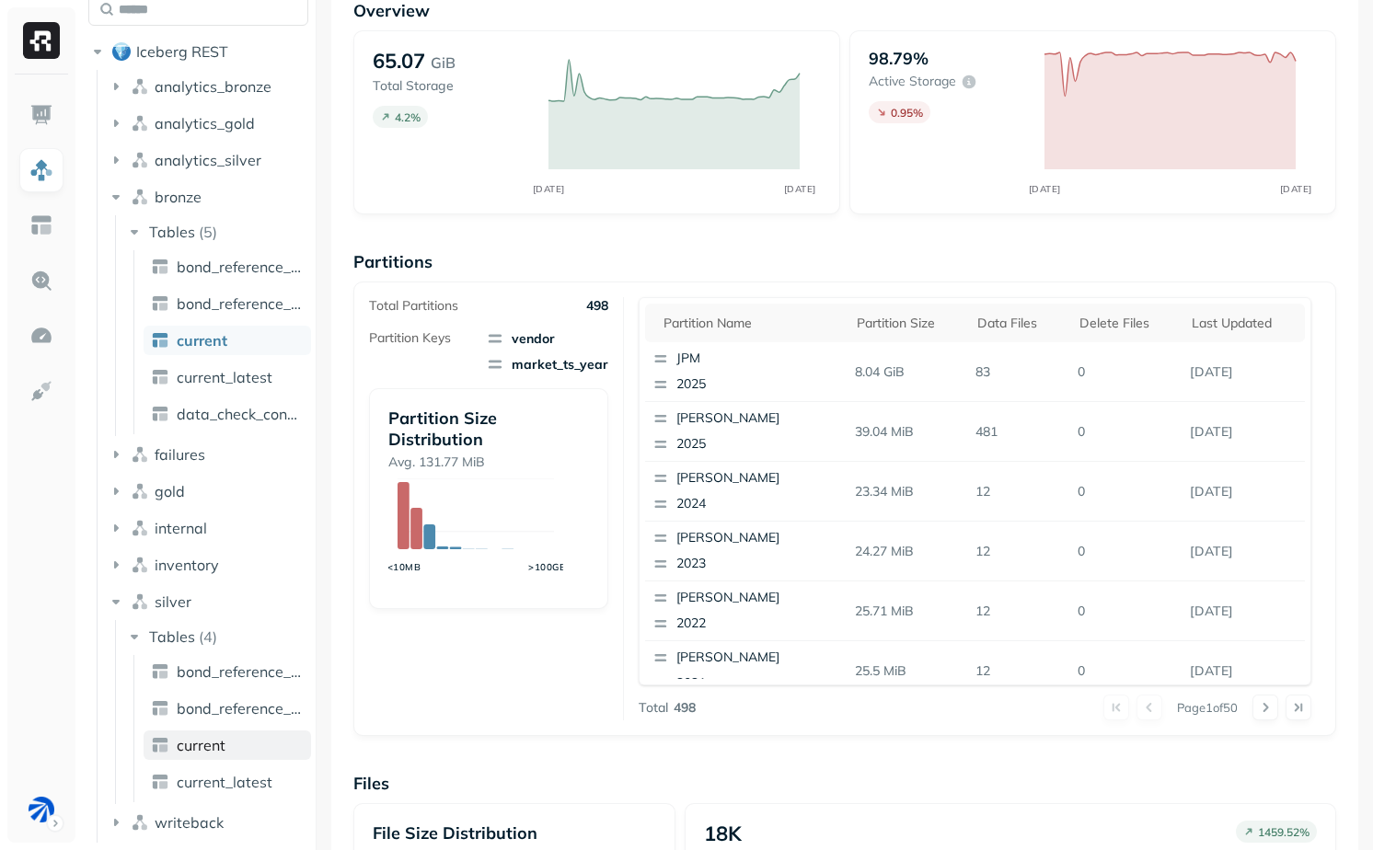
click at [232, 753] on link "current" at bounding box center [227, 744] width 167 height 29
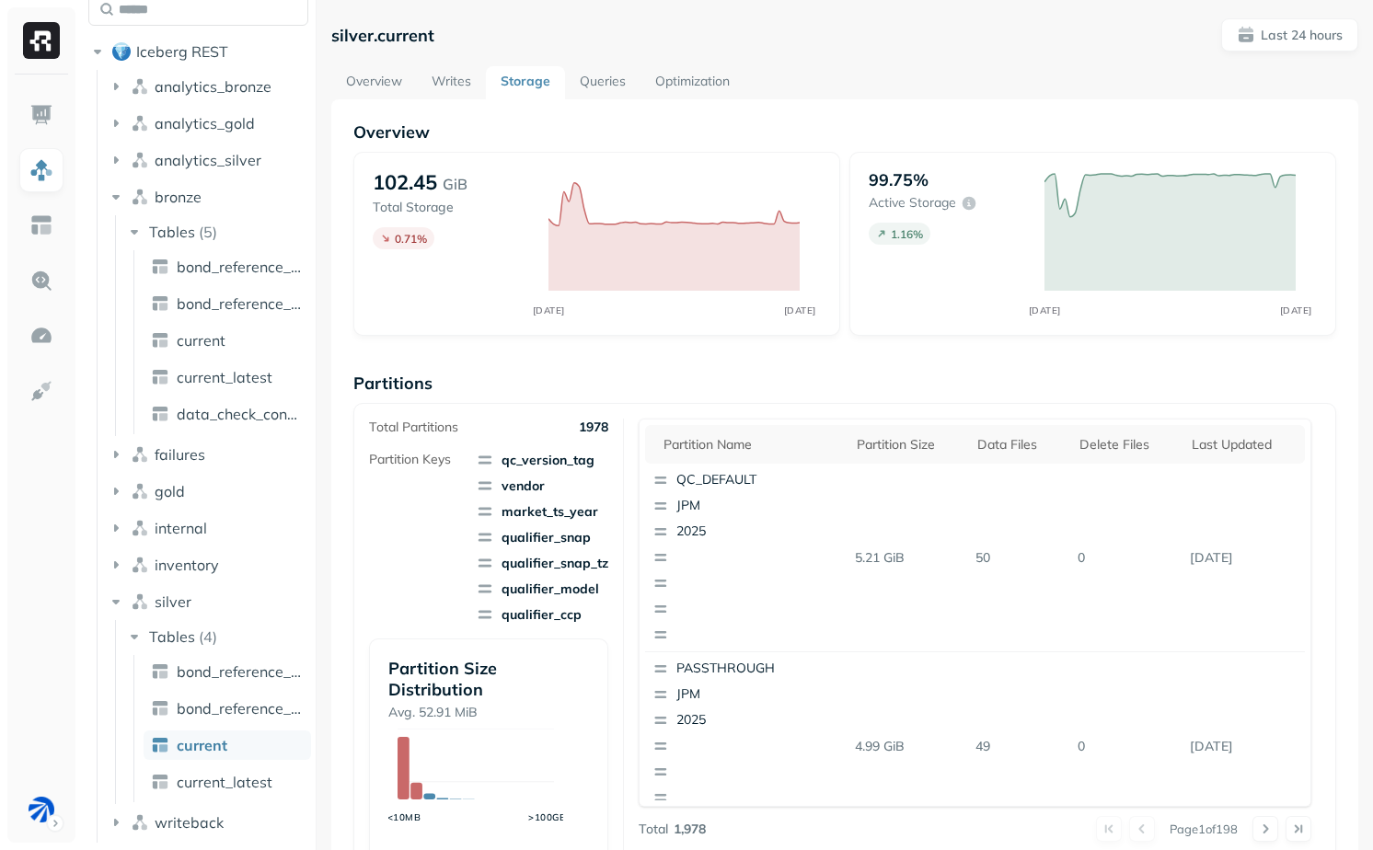
click at [366, 79] on link "Overview" at bounding box center [374, 82] width 86 height 33
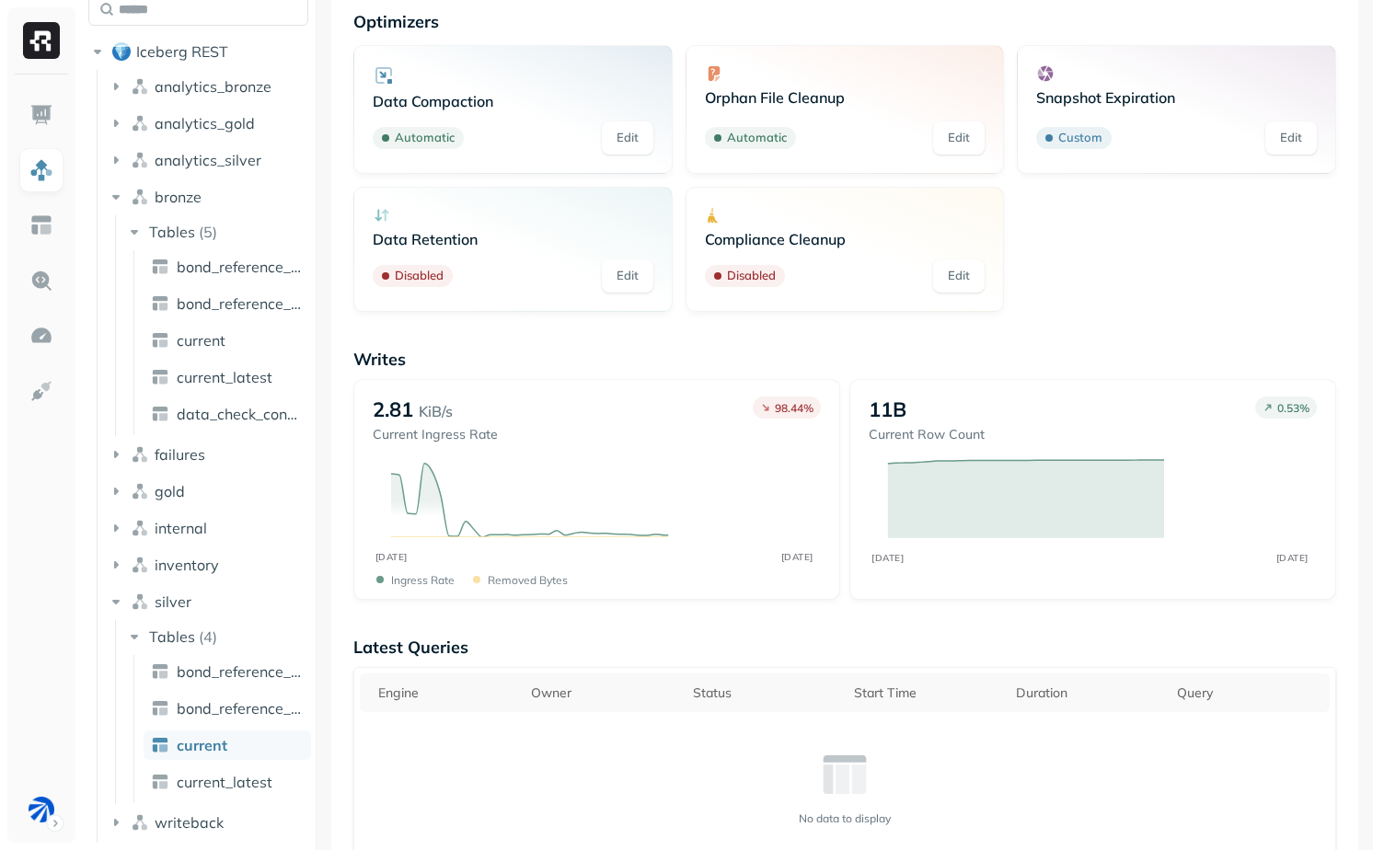
scroll to position [114, 0]
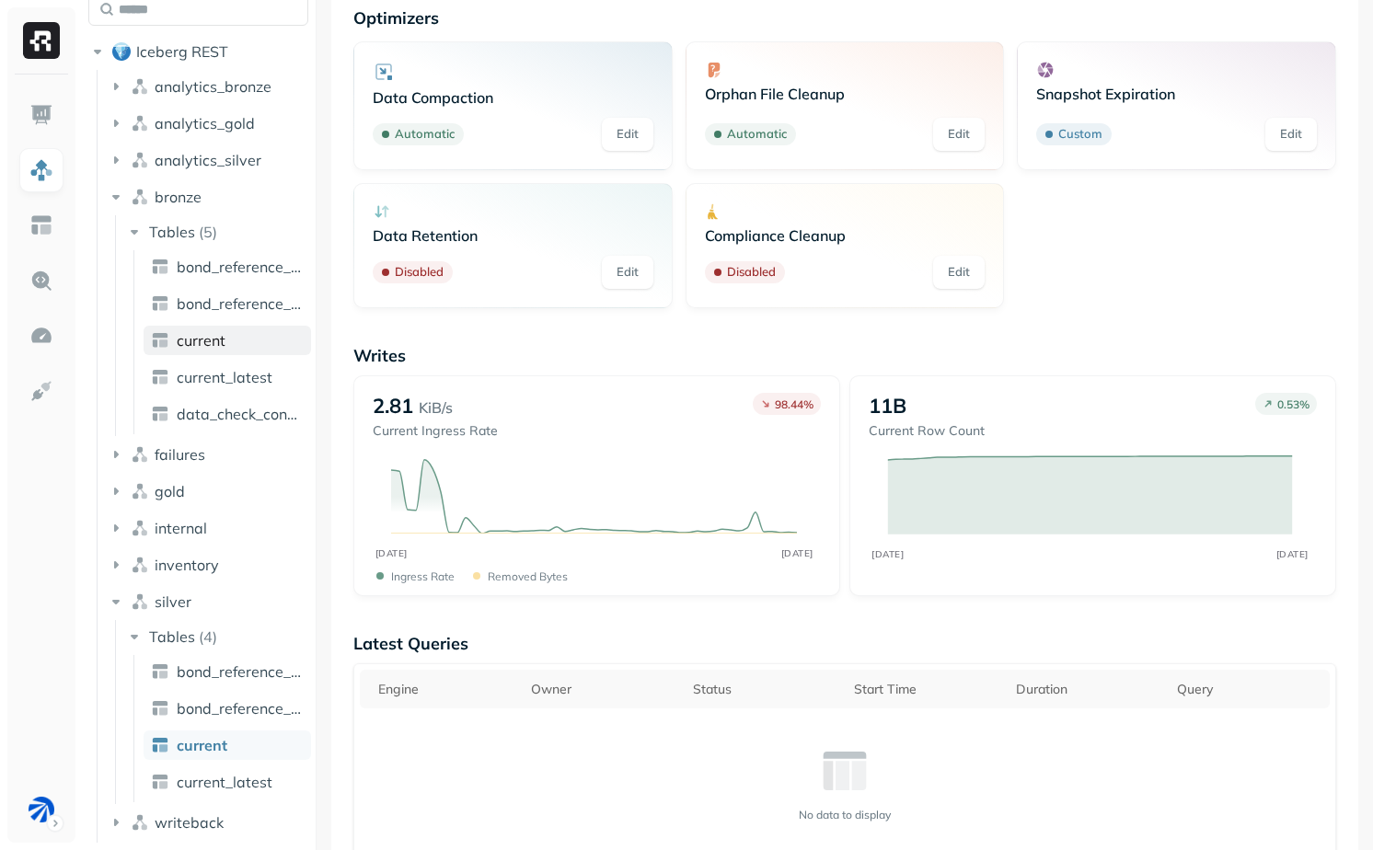
click at [223, 336] on span "current" at bounding box center [201, 340] width 49 height 18
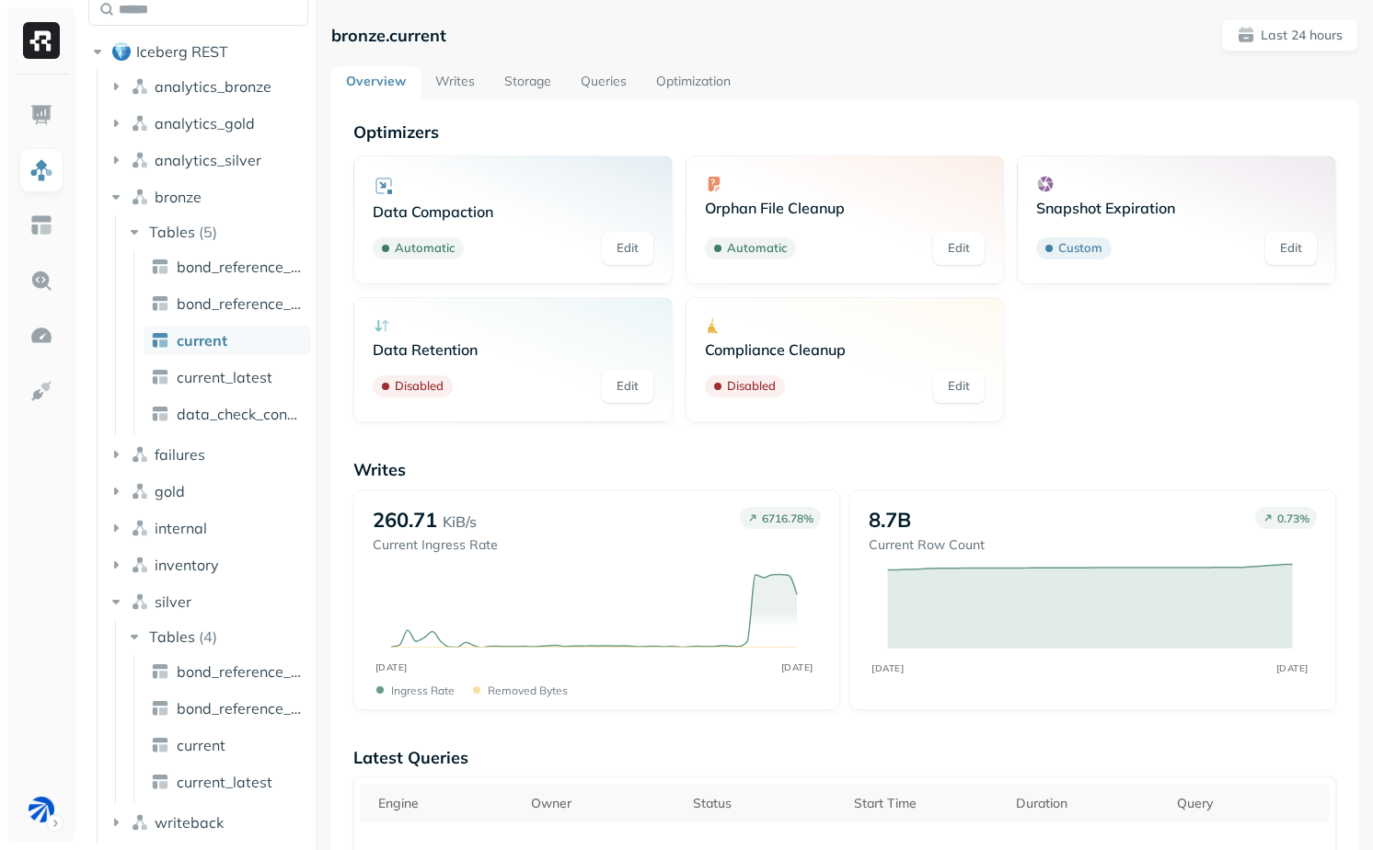
click at [471, 97] on link "Writes" at bounding box center [454, 82] width 69 height 33
click at [543, 76] on link "Storage" at bounding box center [527, 82] width 76 height 33
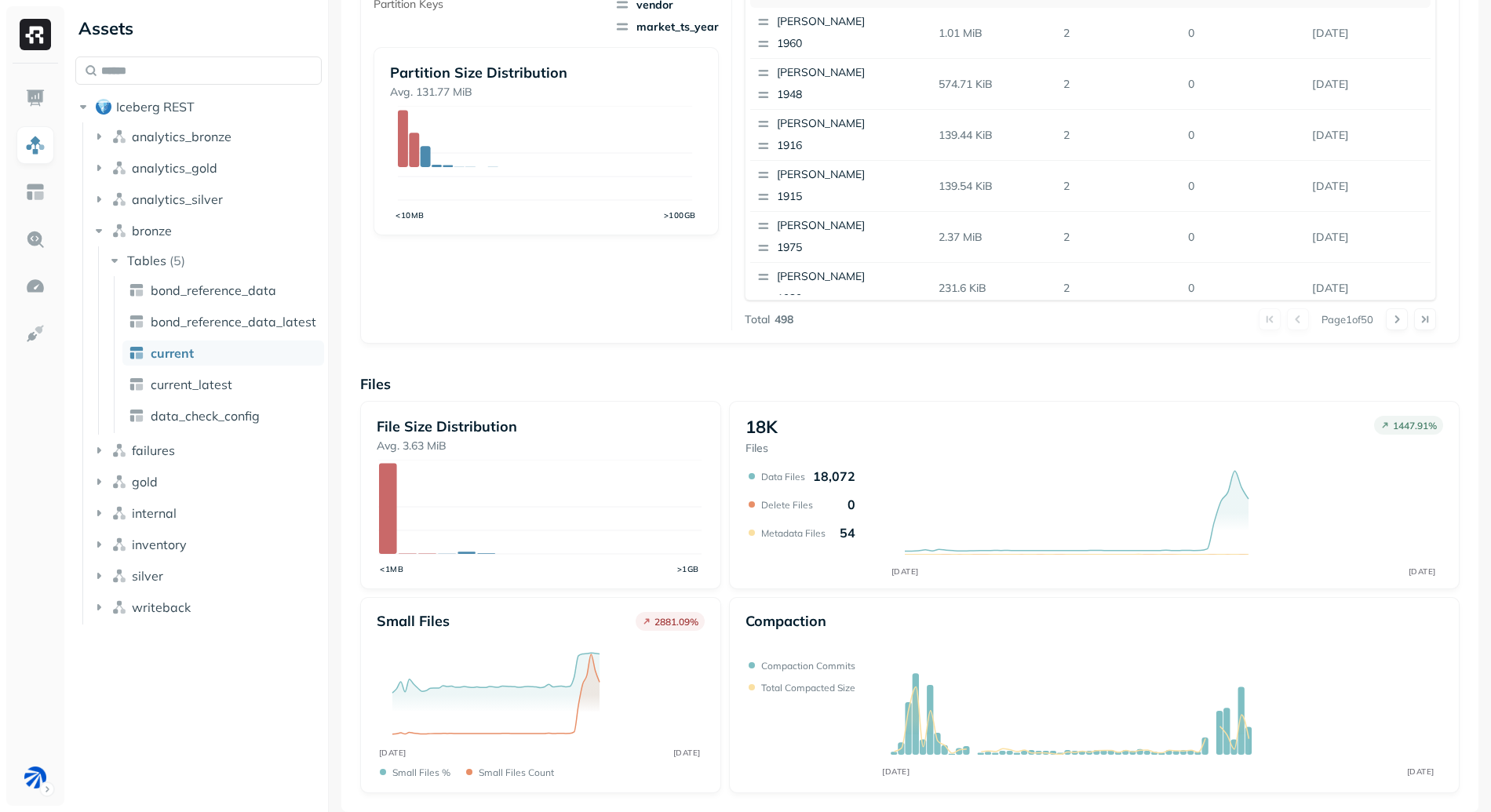
scroll to position [387, 0]
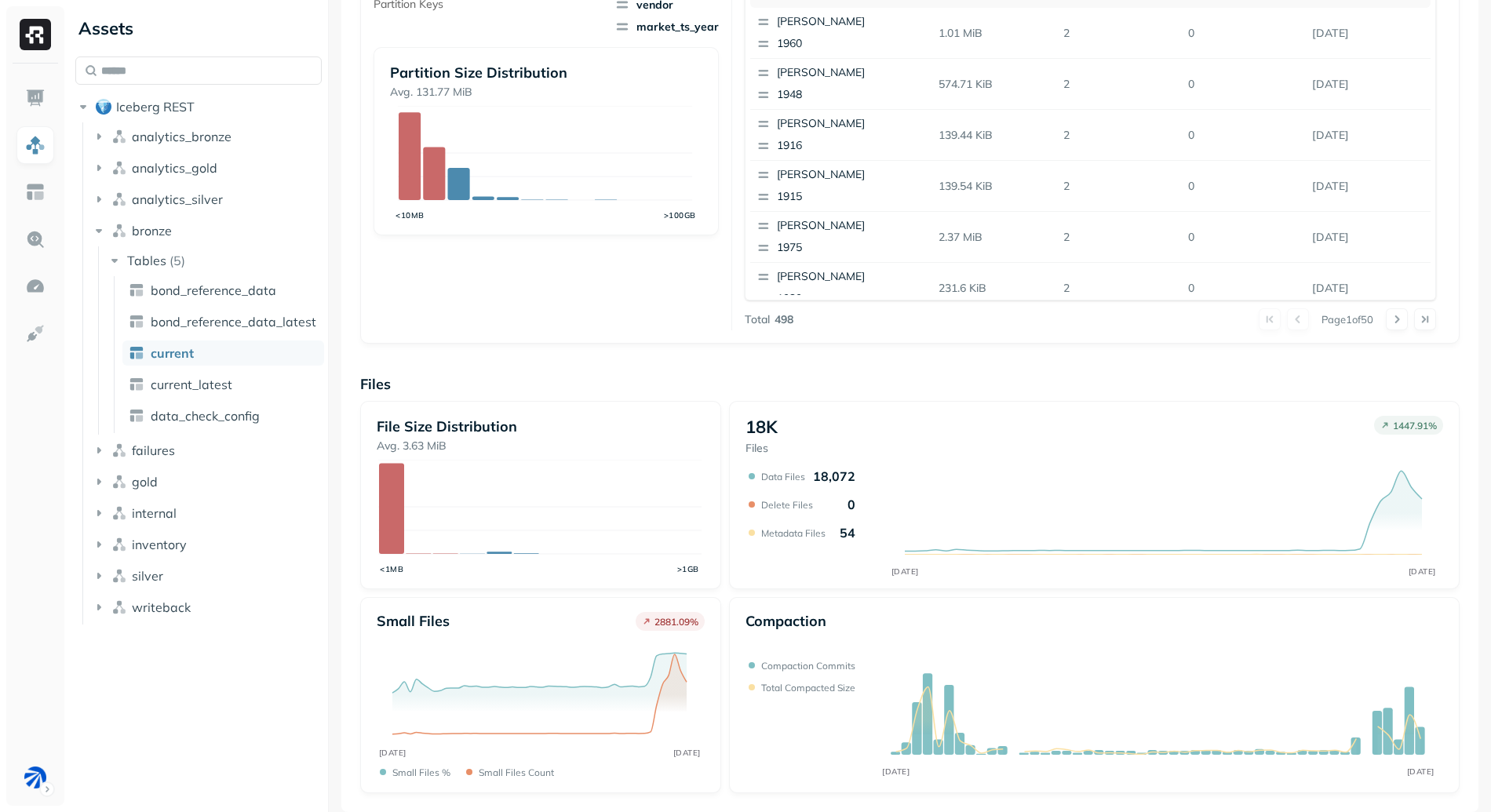
click at [1170, 516] on div "18K Files 1447.91 % OCT 14 OCT 15 Data Files 18,072 Delete Files 0 Metadata Fil…" at bounding box center [1094, 495] width 730 height 188
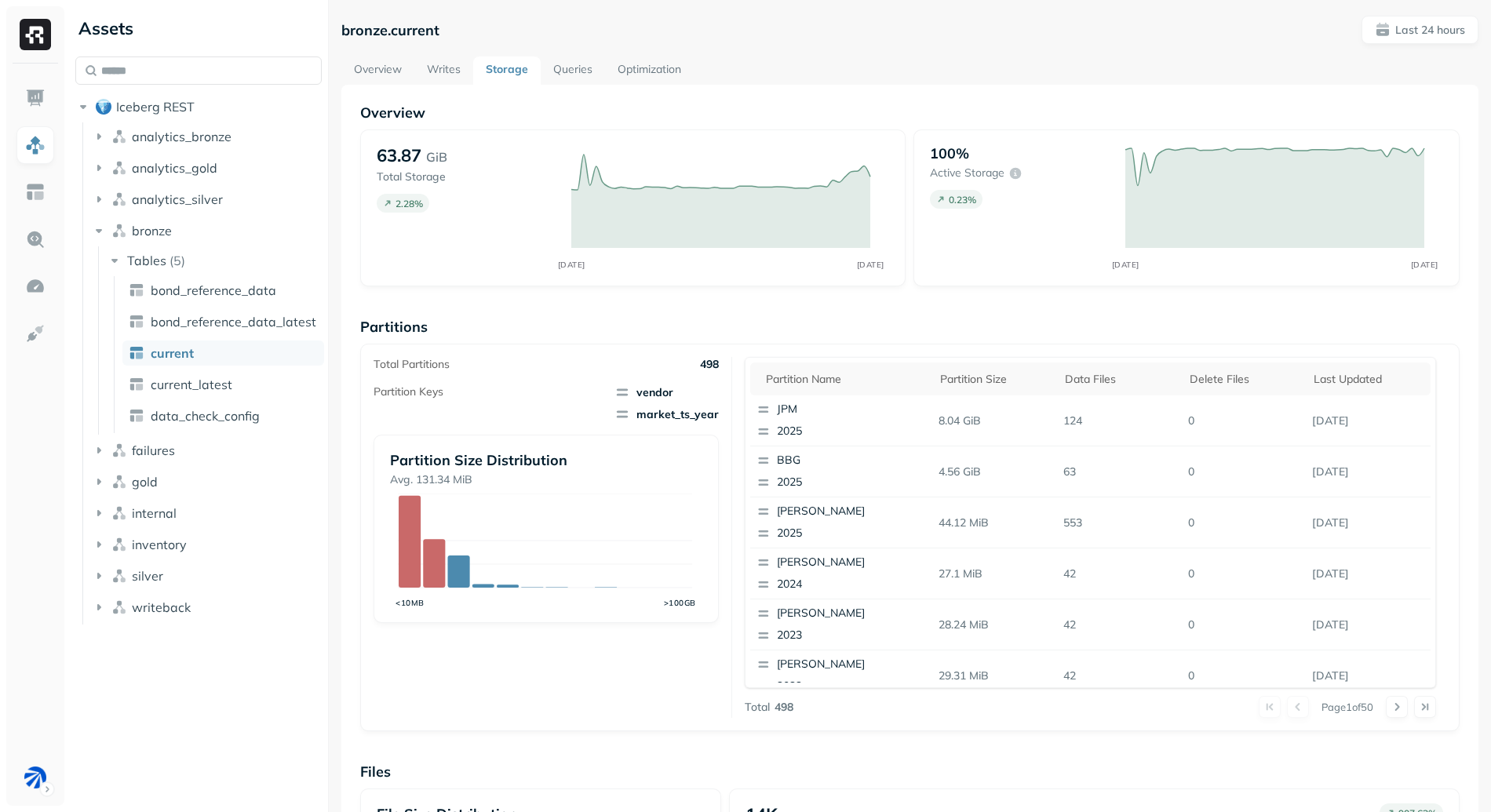
scroll to position [387, 0]
click at [450, 61] on link "Writes" at bounding box center [444, 70] width 59 height 28
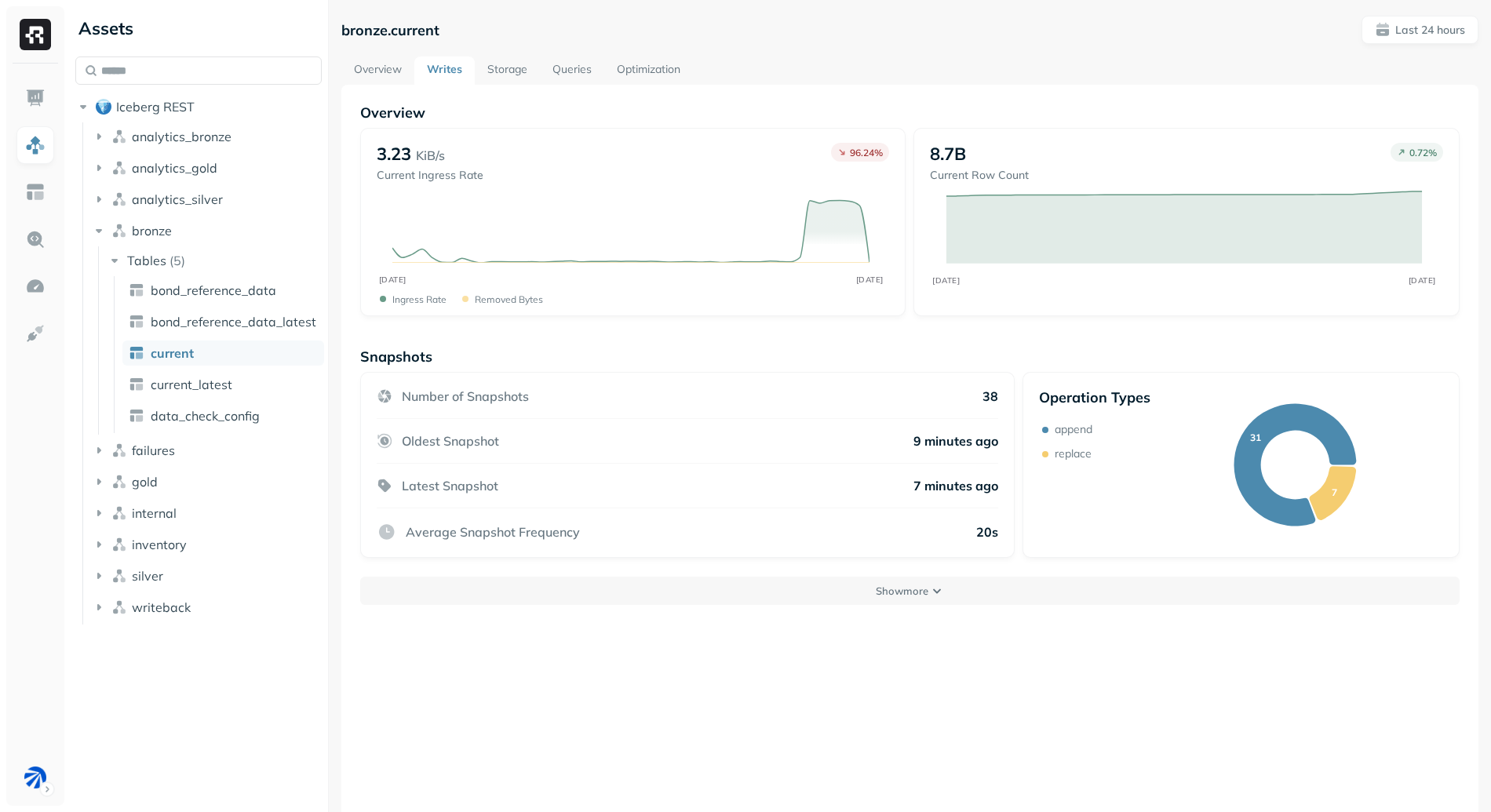
scroll to position [84, 0]
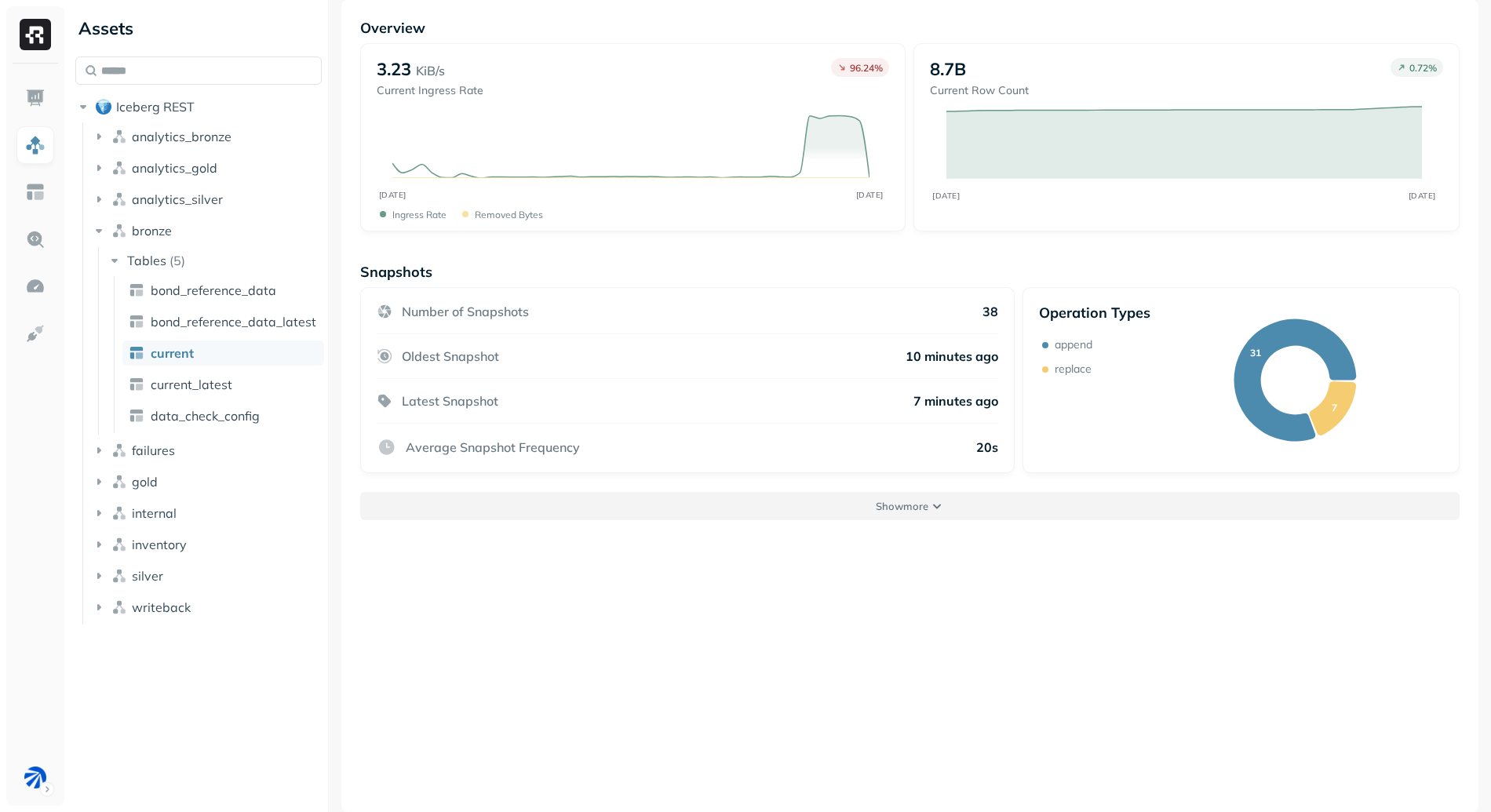
click at [798, 505] on button "Show more" at bounding box center [909, 506] width 1099 height 28
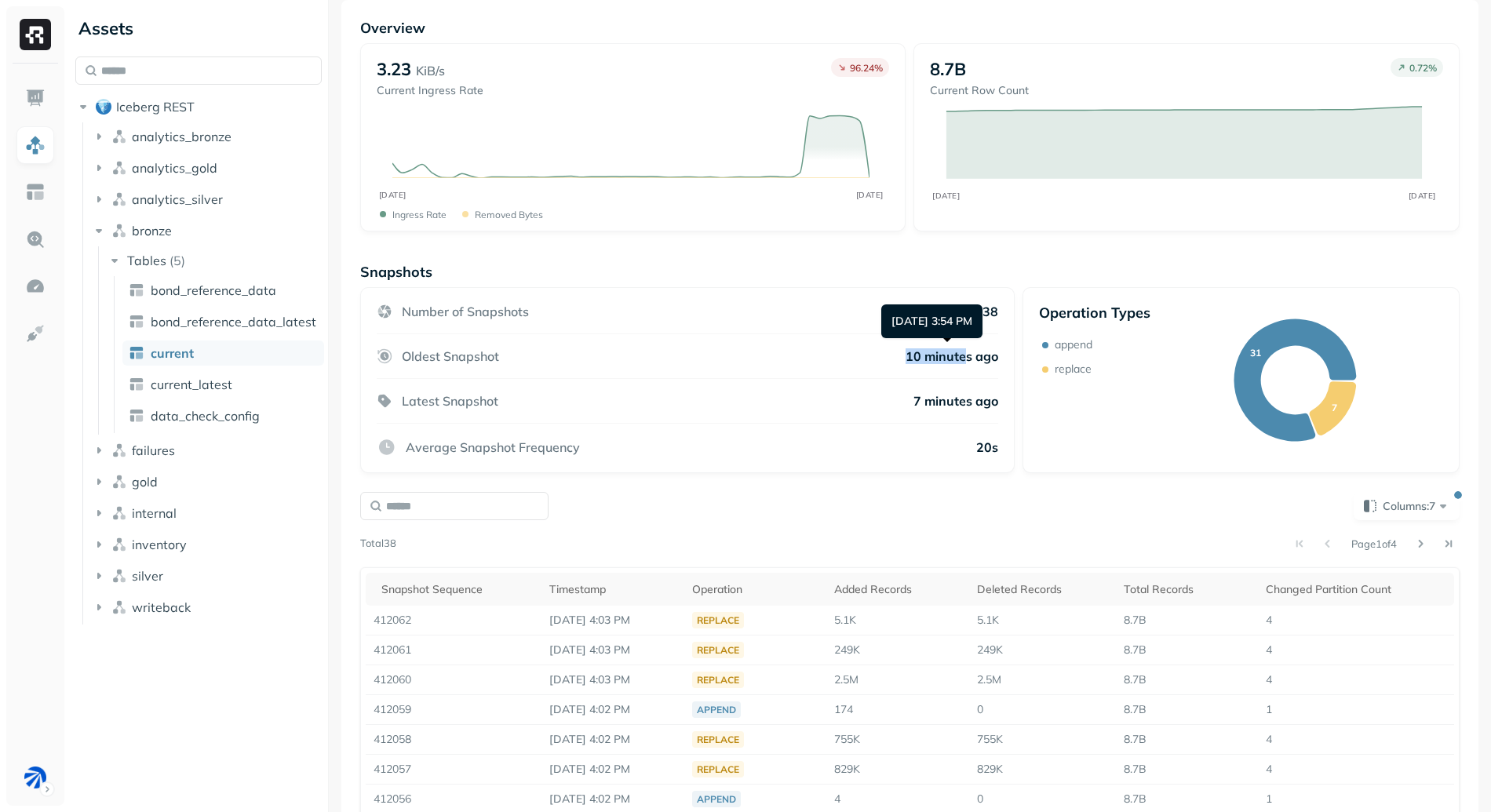
drag, startPoint x: 887, startPoint y: 357, endPoint x: 961, endPoint y: 362, distance: 74.2
click at [960, 362] on div "Oldest Snapshot 10 minutes ago" at bounding box center [687, 357] width 622 height 44
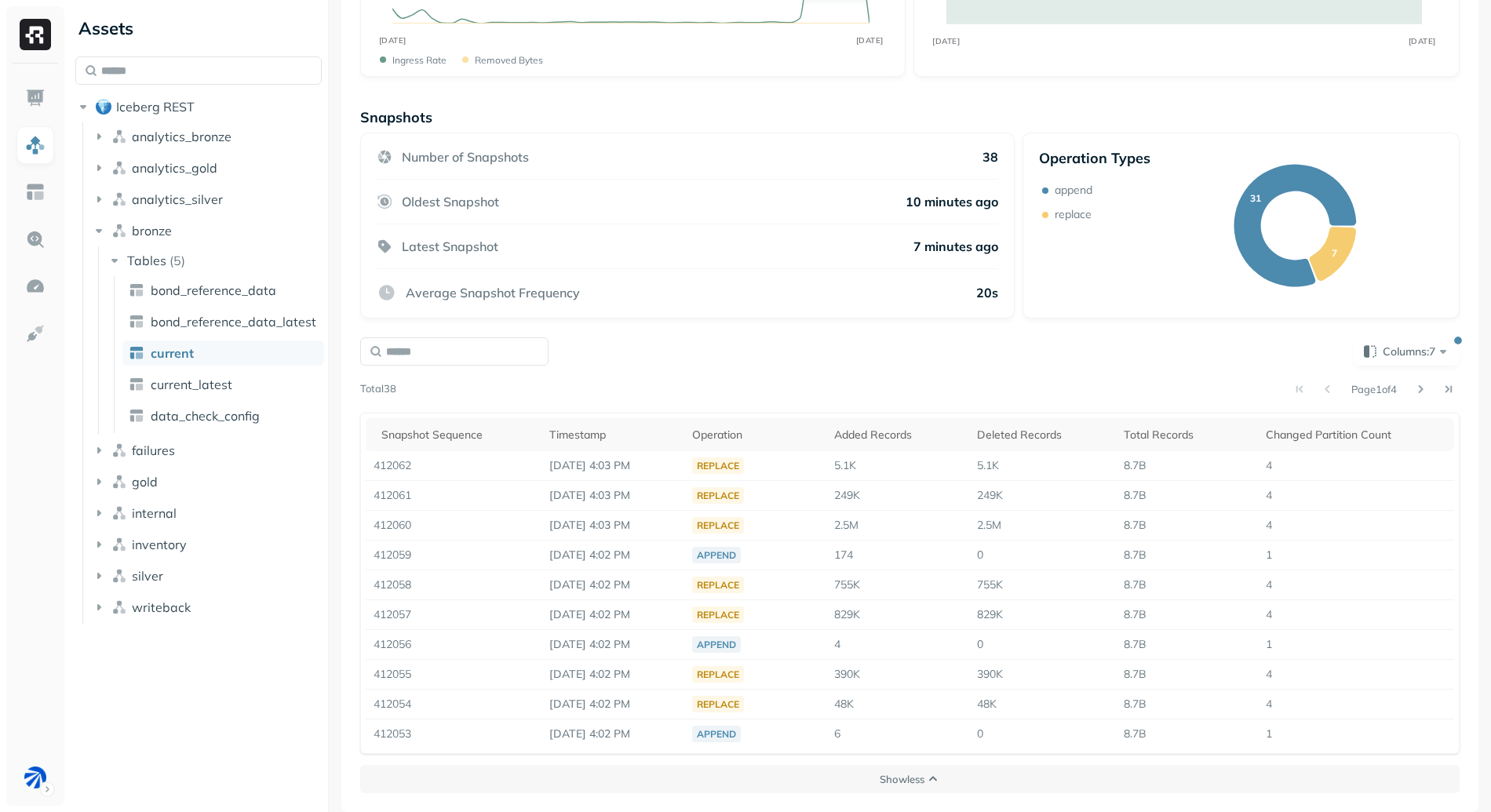
click at [950, 276] on div "Average Snapshot Frequency 20s" at bounding box center [687, 286] width 622 height 33
